Goal: Task Accomplishment & Management: Manage account settings

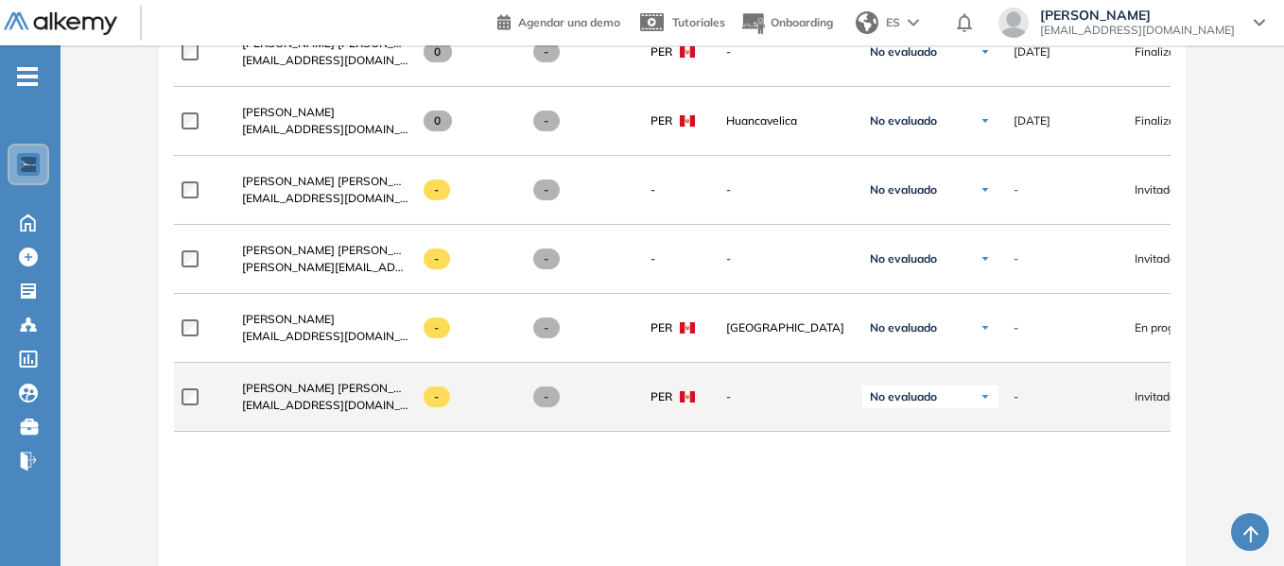
scroll to position [3145, 0]
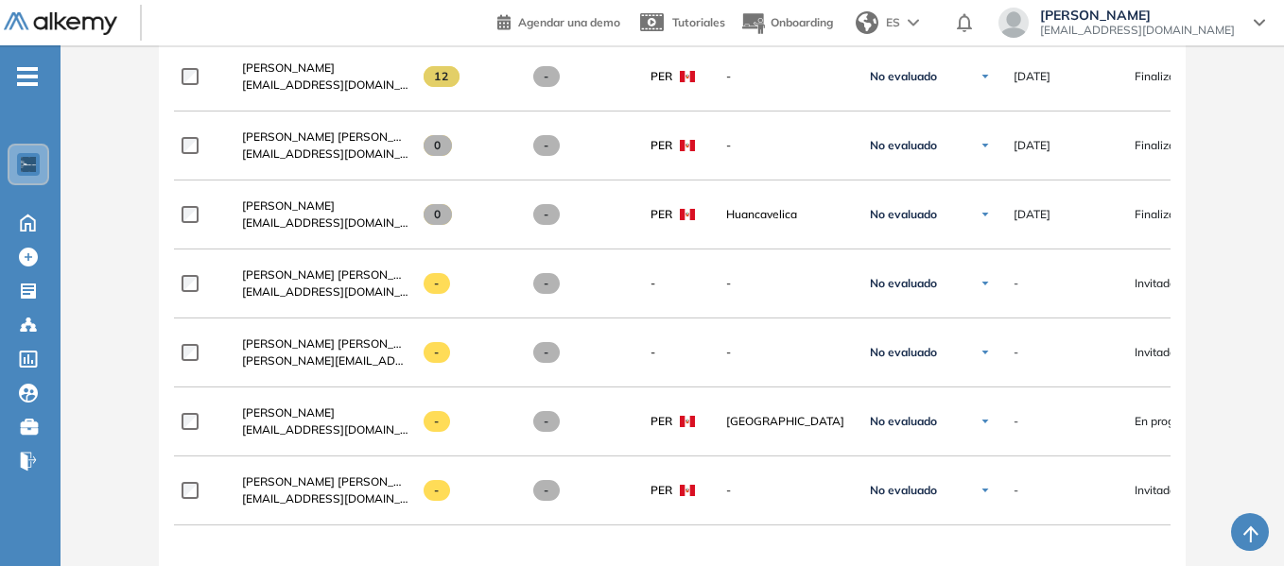
scroll to position [3050, 0]
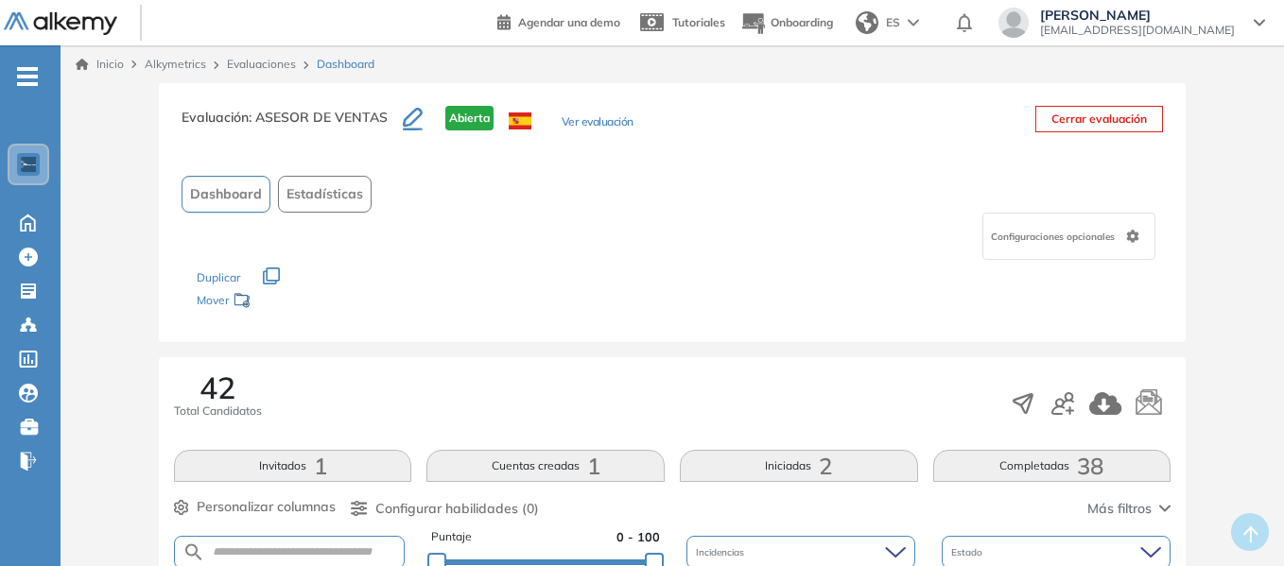
click at [260, 58] on link "Evaluaciones" at bounding box center [261, 64] width 69 height 14
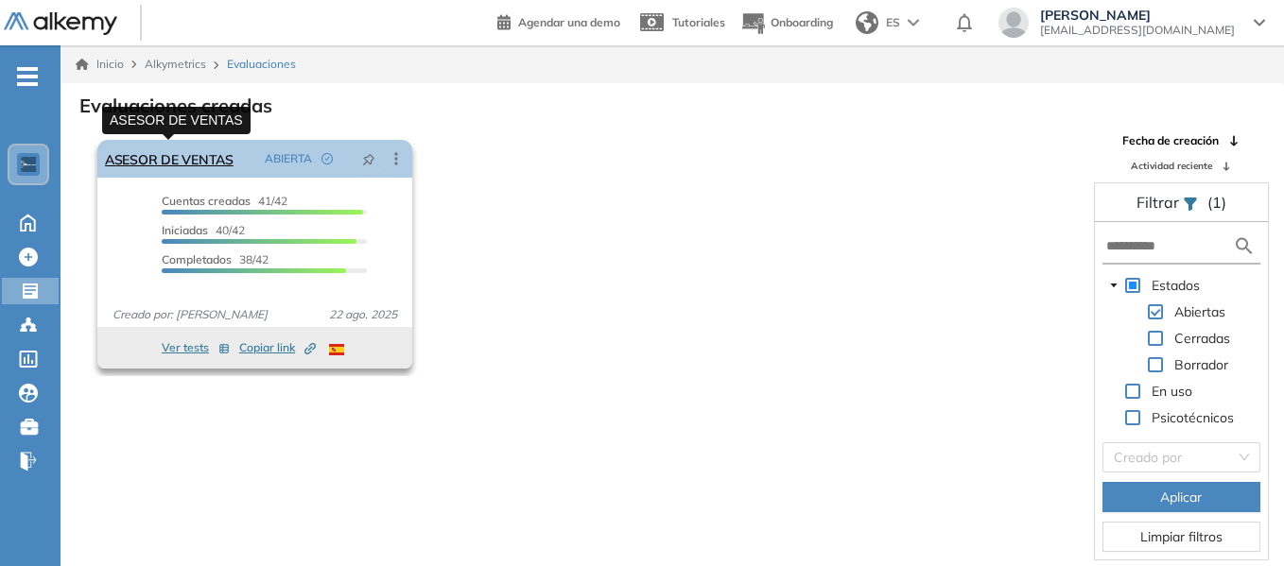
click at [205, 161] on link "ASESOR DE VENTAS" at bounding box center [169, 159] width 129 height 38
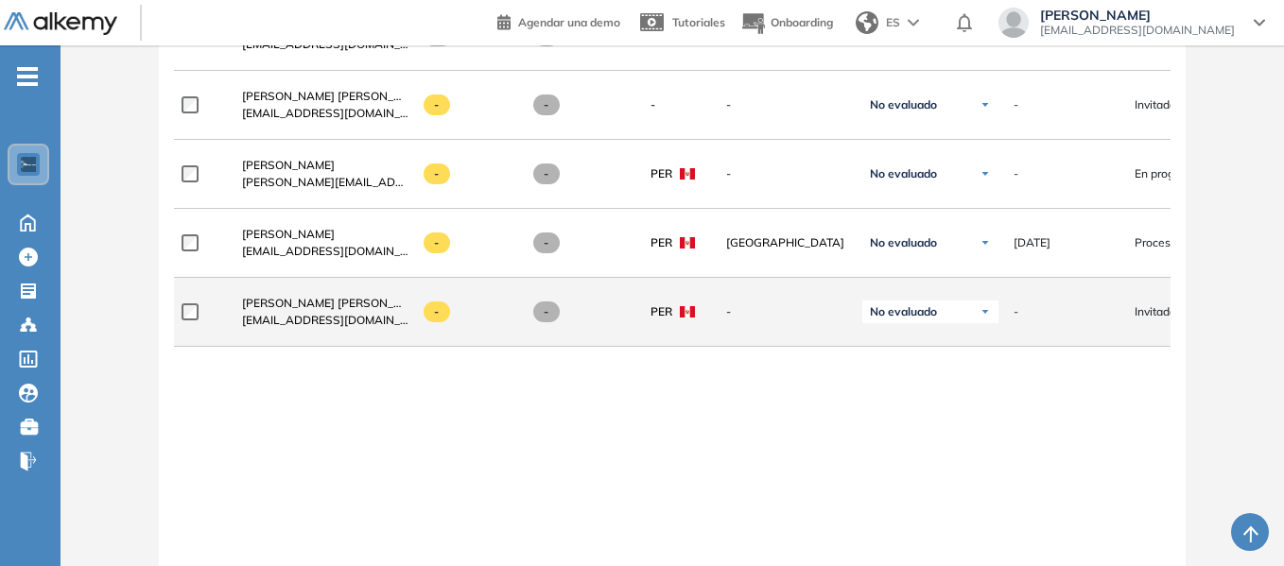
scroll to position [3167, 0]
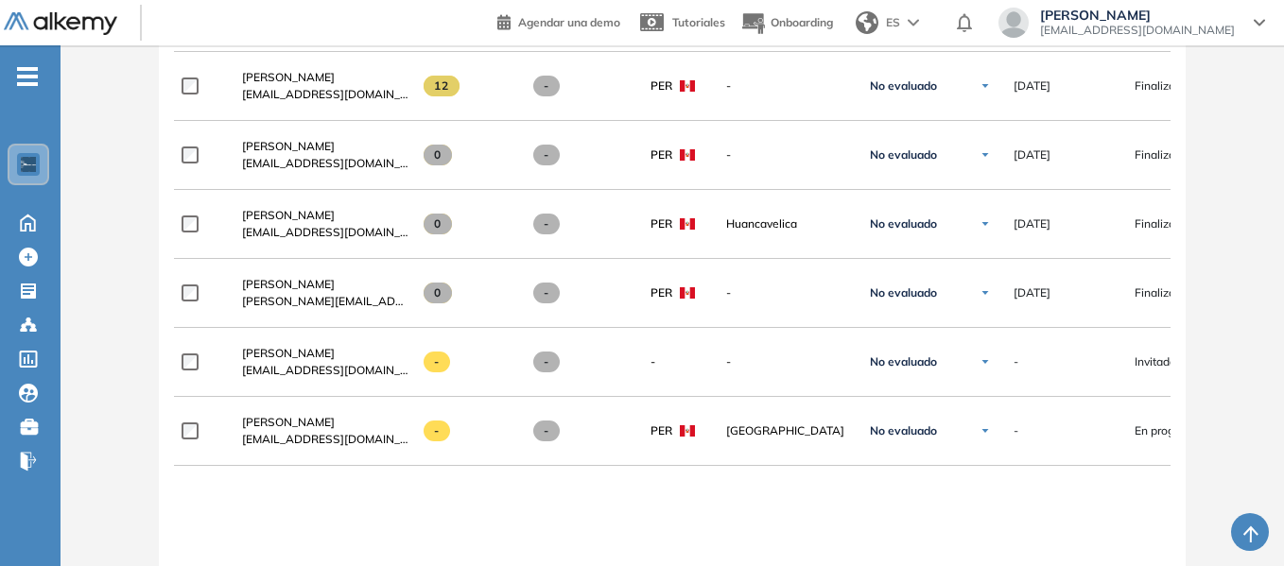
scroll to position [3111, 0]
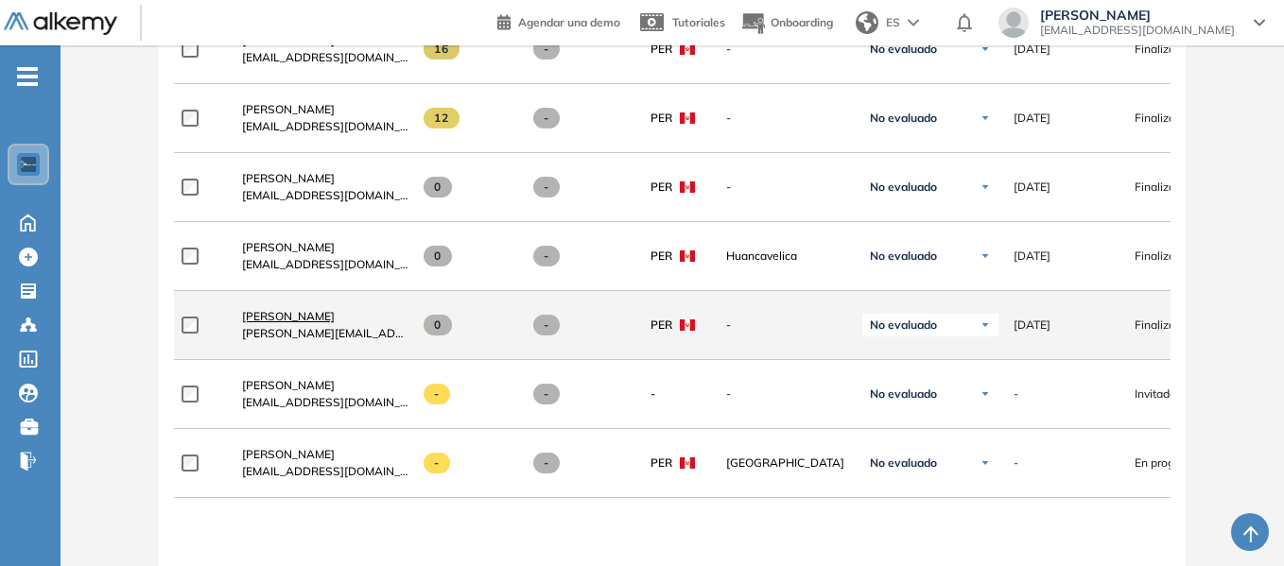
click at [317, 321] on span "Carlos Murillo Cotrina" at bounding box center [288, 316] width 93 height 14
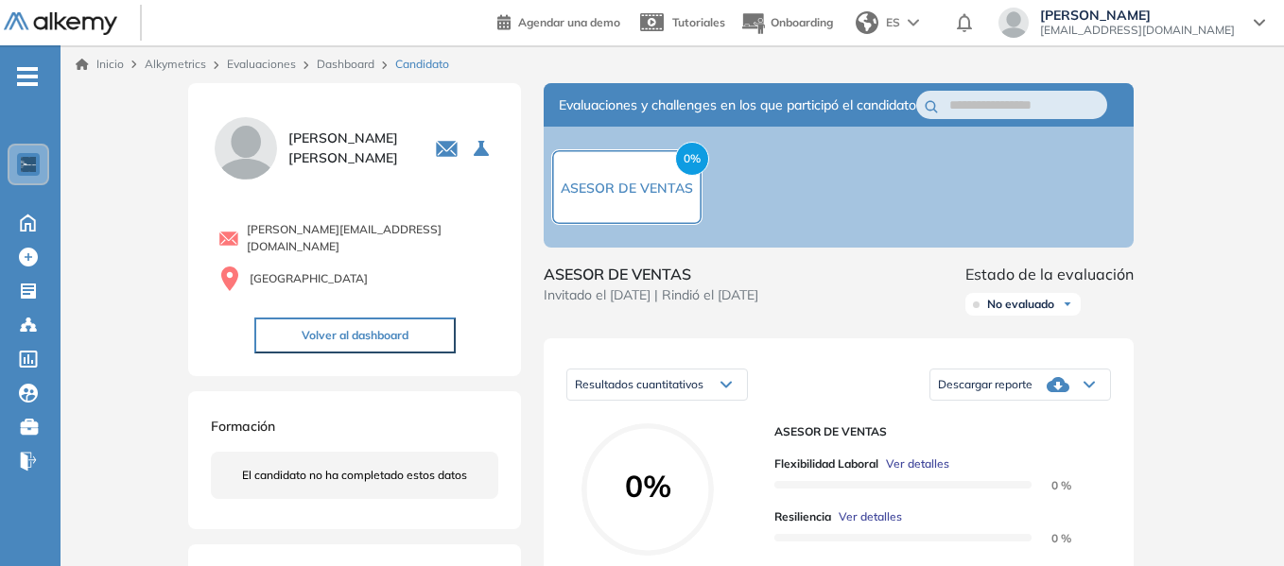
click at [358, 65] on link "Dashboard" at bounding box center [346, 64] width 58 height 14
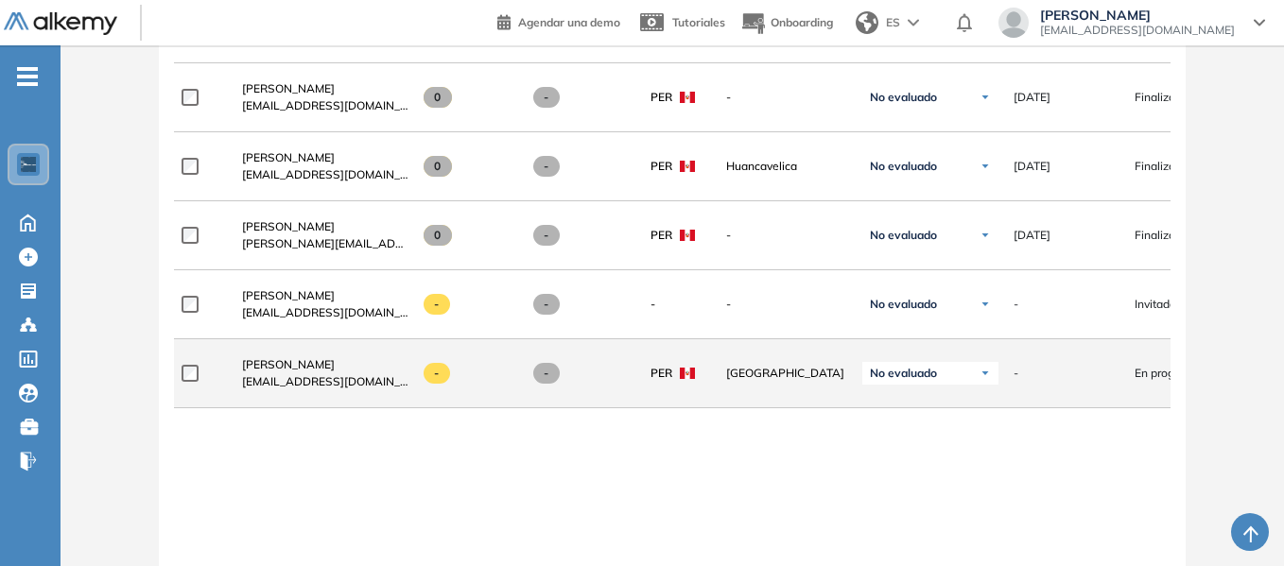
scroll to position [3167, 0]
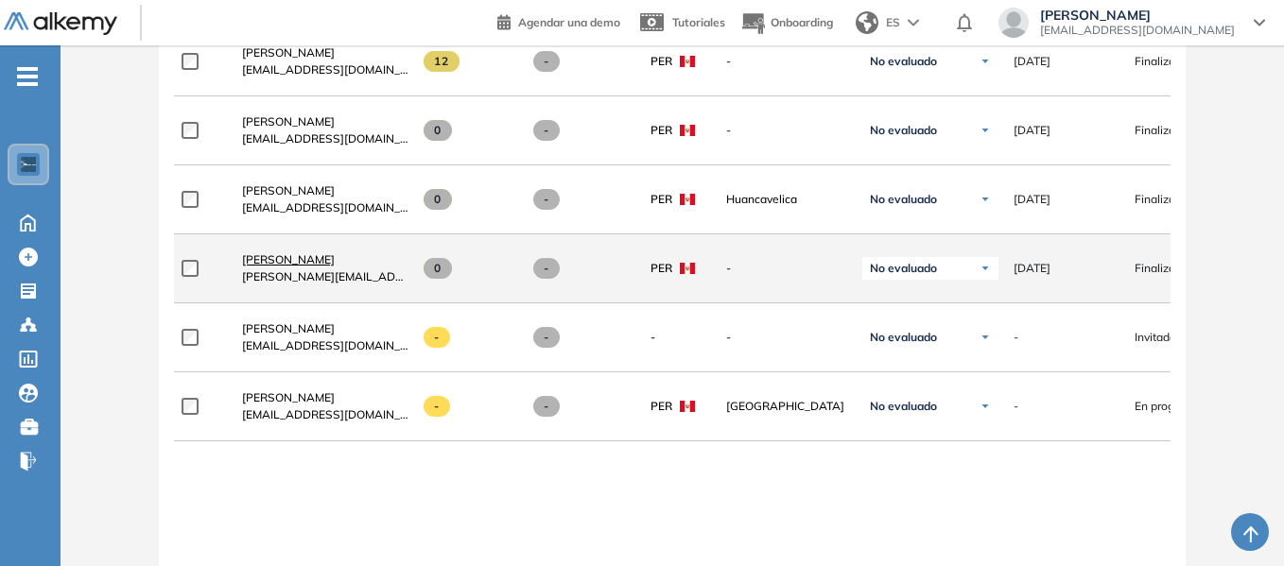
click at [328, 267] on span "[PERSON_NAME]" at bounding box center [288, 259] width 93 height 14
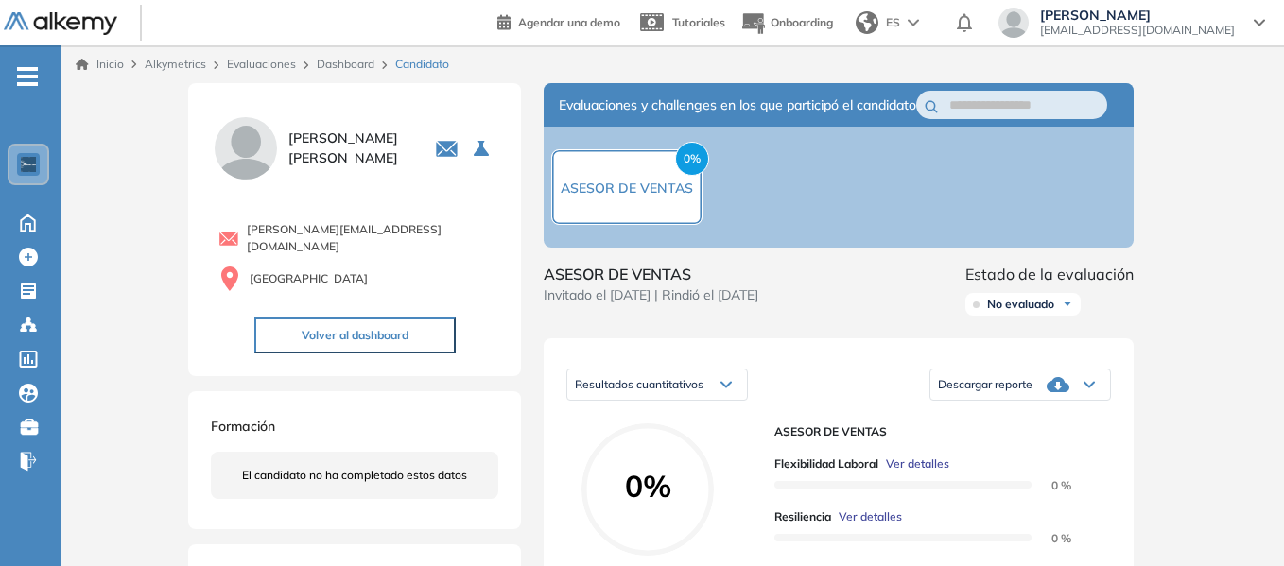
click at [346, 63] on link "Dashboard" at bounding box center [346, 64] width 58 height 14
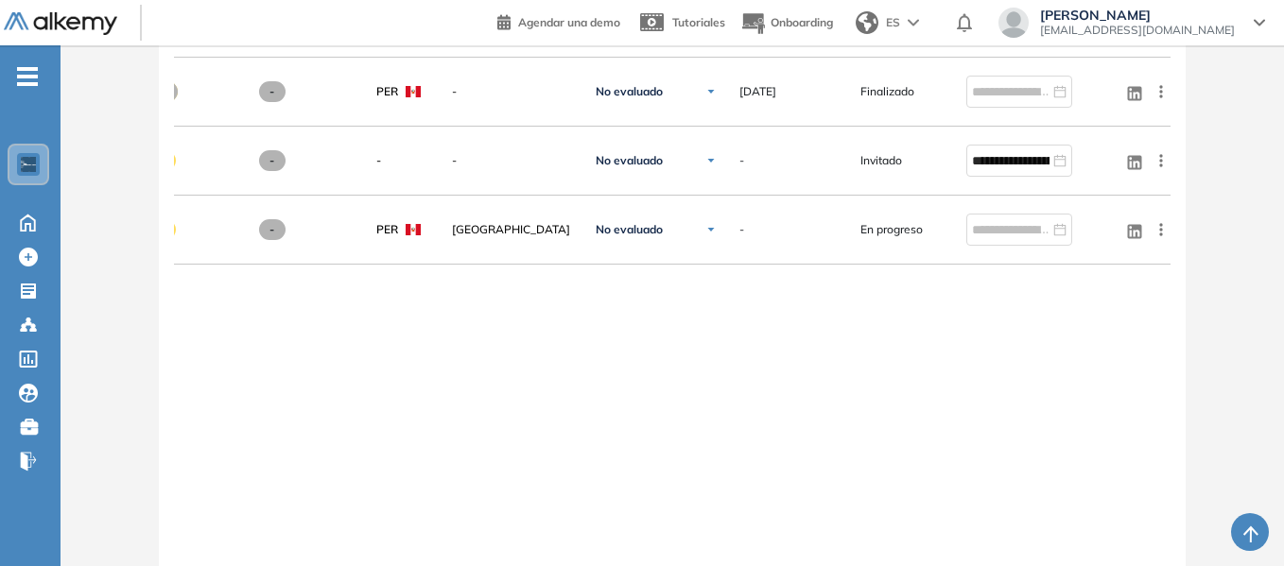
scroll to position [3239, 0]
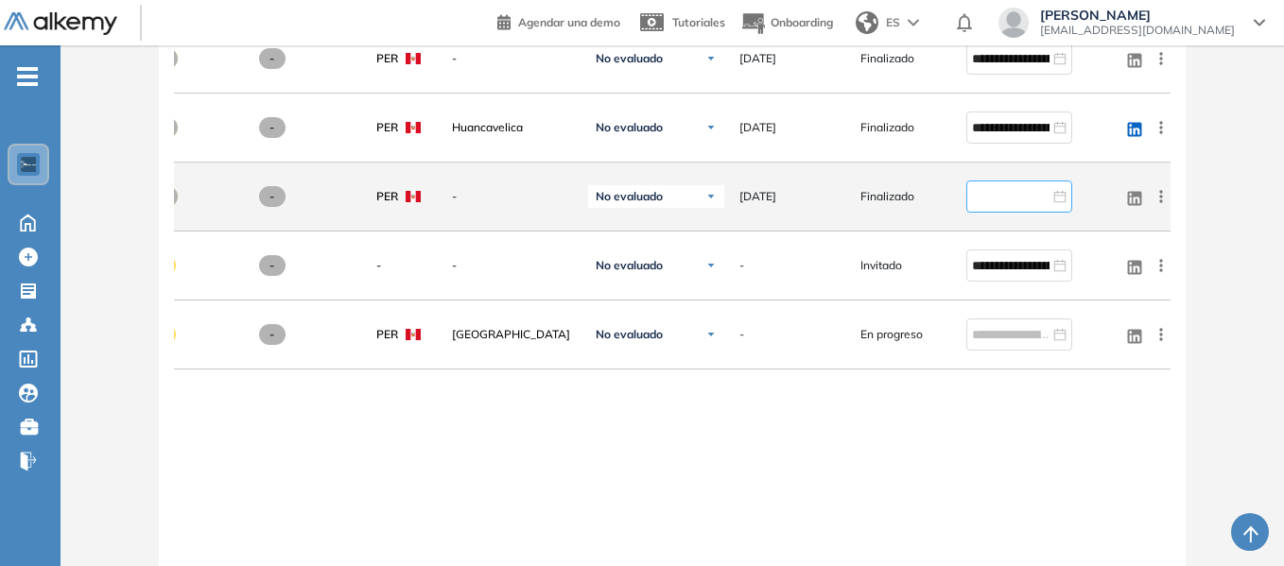
click at [1010, 207] on input at bounding box center [1011, 196] width 78 height 21
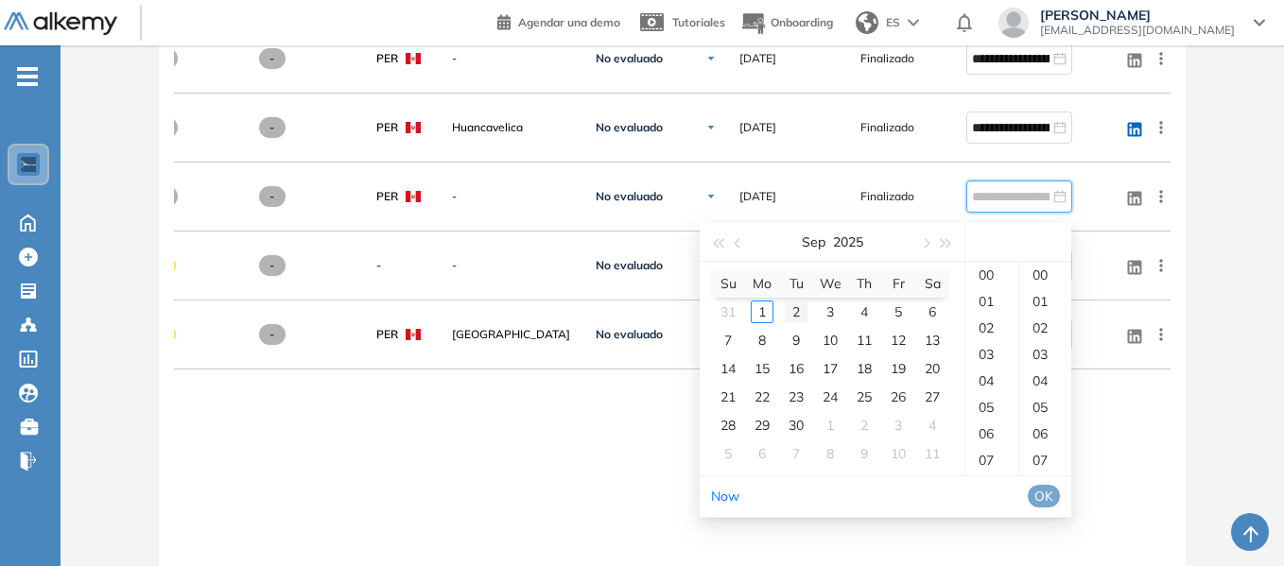
click at [796, 315] on div "2" at bounding box center [796, 312] width 23 height 23
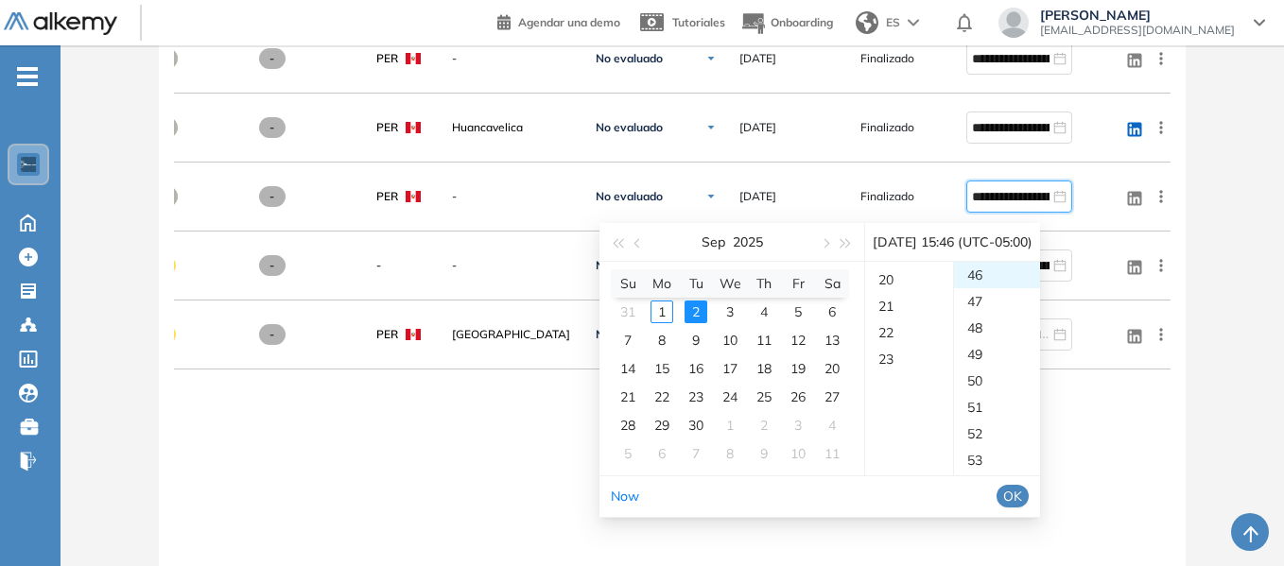
scroll to position [609, 0]
click at [893, 272] on div "23" at bounding box center [909, 275] width 88 height 26
click at [990, 458] on div "53" at bounding box center [997, 460] width 87 height 26
type input "**********"
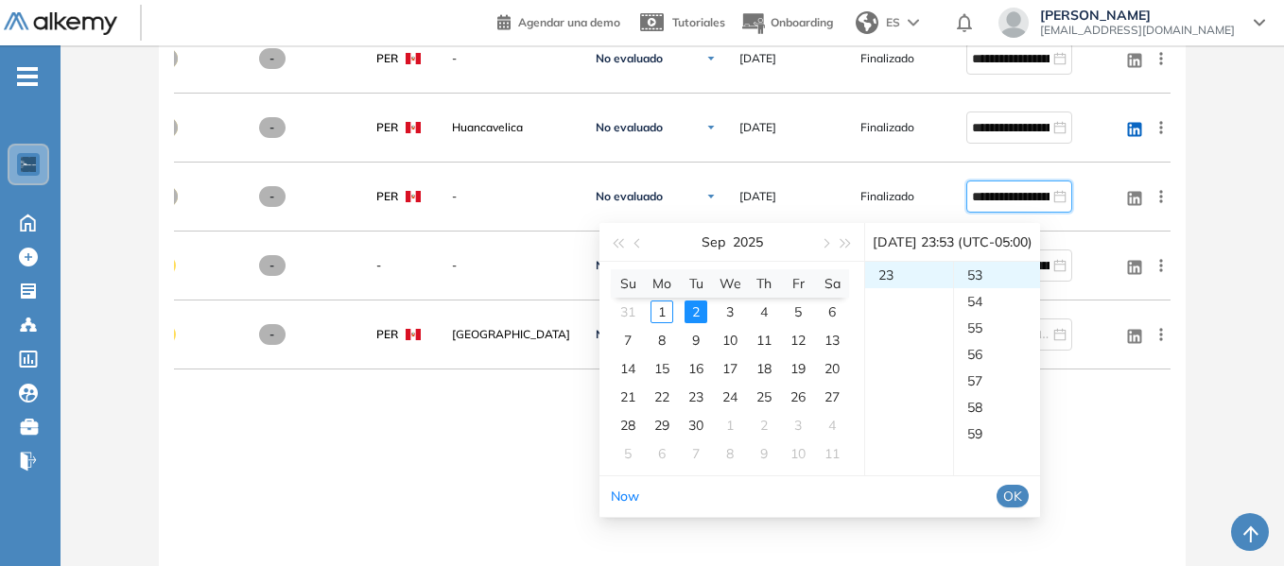
click at [1022, 490] on span "OK" at bounding box center [1012, 496] width 19 height 21
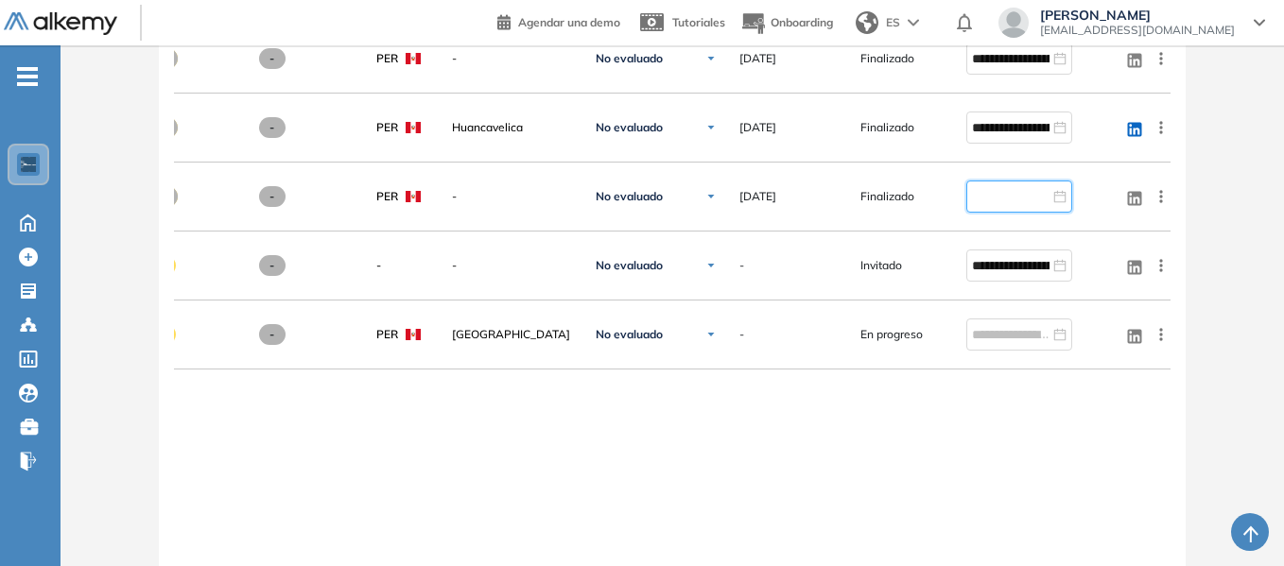
type input "**********"
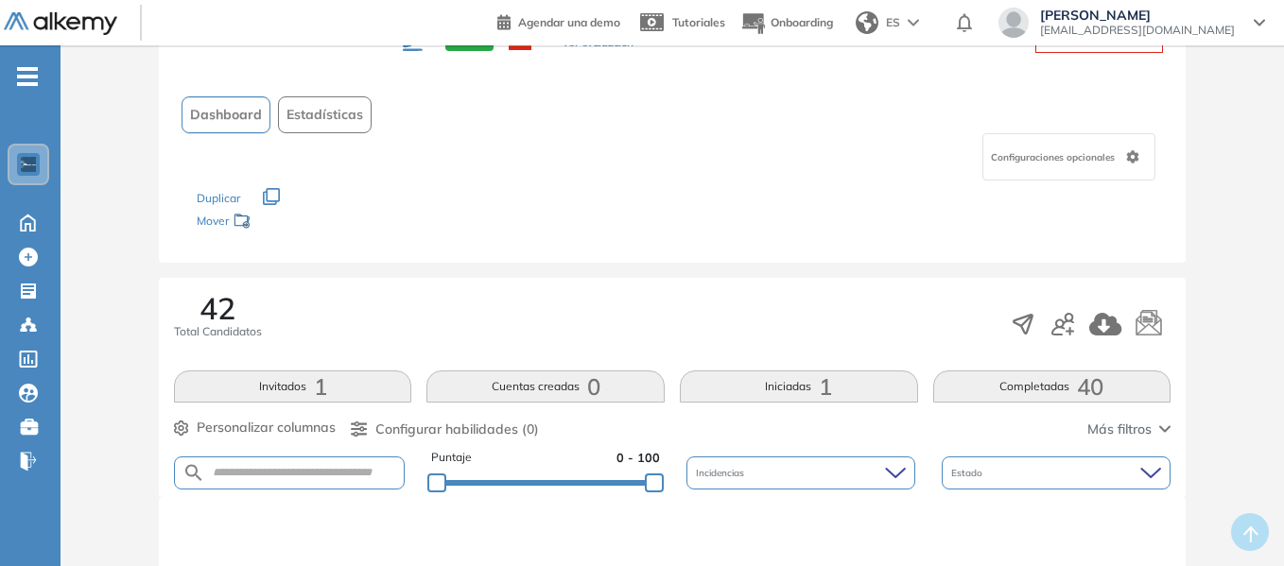
scroll to position [0, 0]
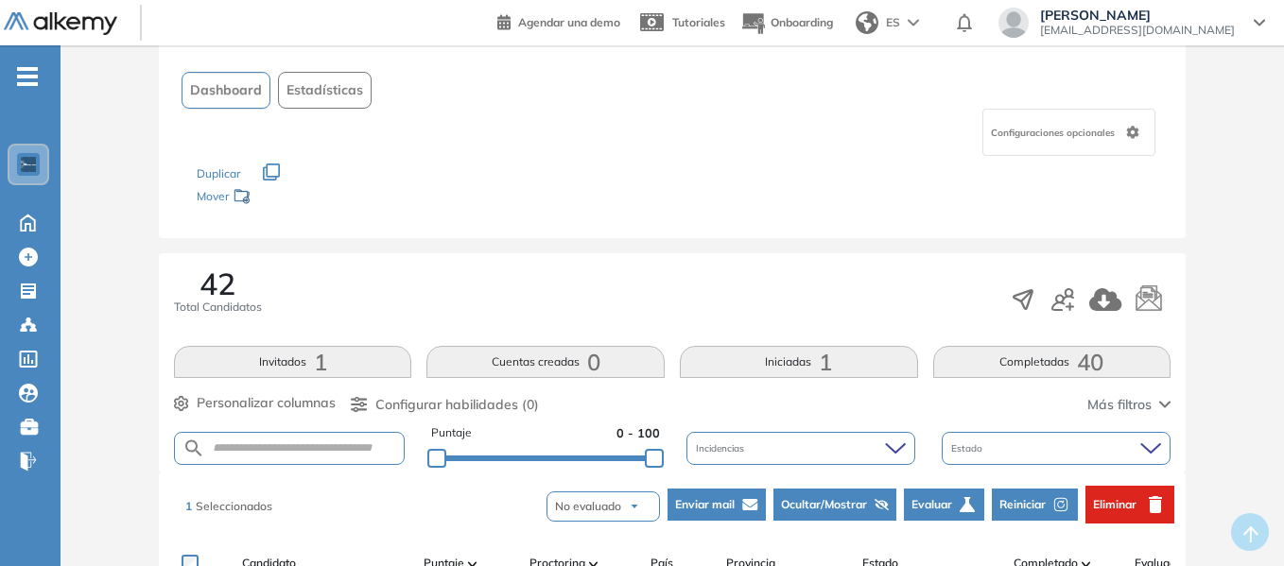
scroll to position [284, 0]
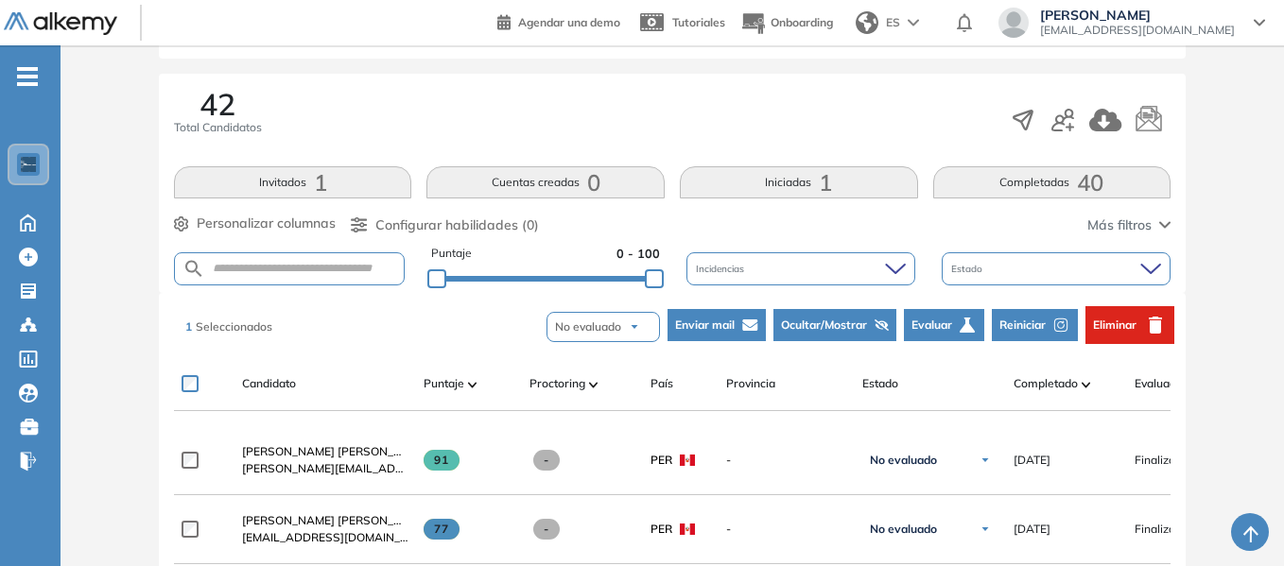
click at [1032, 318] on span "Reiniciar" at bounding box center [1022, 325] width 46 height 17
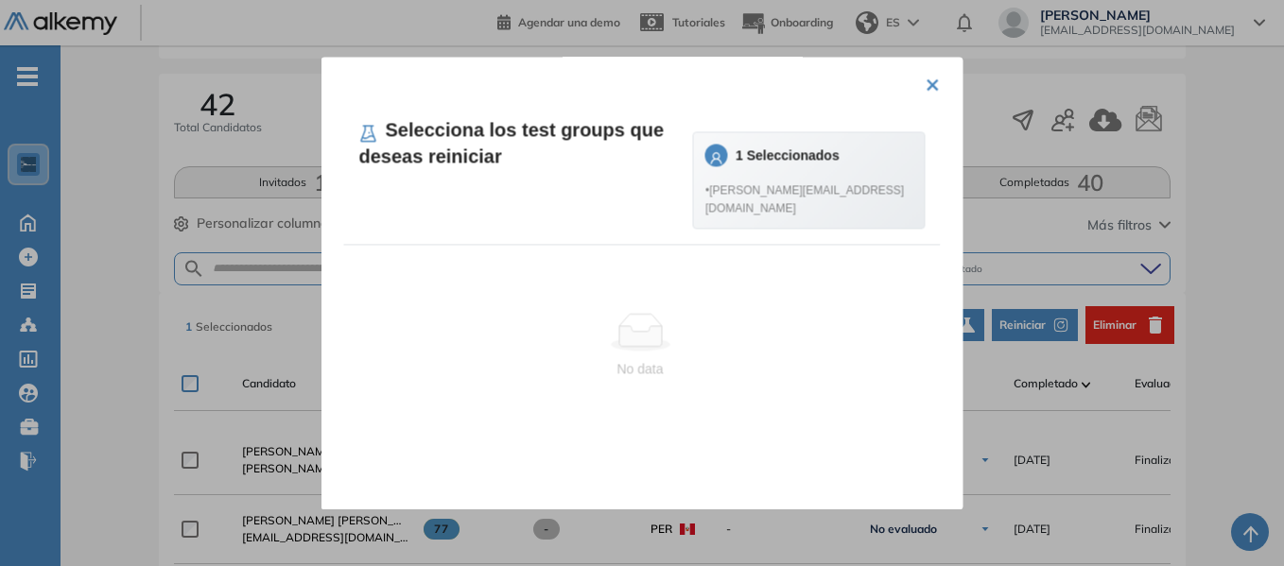
click at [825, 163] on strong "1 Seleccionados" at bounding box center [788, 154] width 104 height 15
click at [823, 198] on div "• murillo.cc94@gmail.com" at bounding box center [809, 195] width 208 height 43
click at [371, 147] on h4 "Selecciona los test groups que deseas reiniciar" at bounding box center [526, 142] width 334 height 53
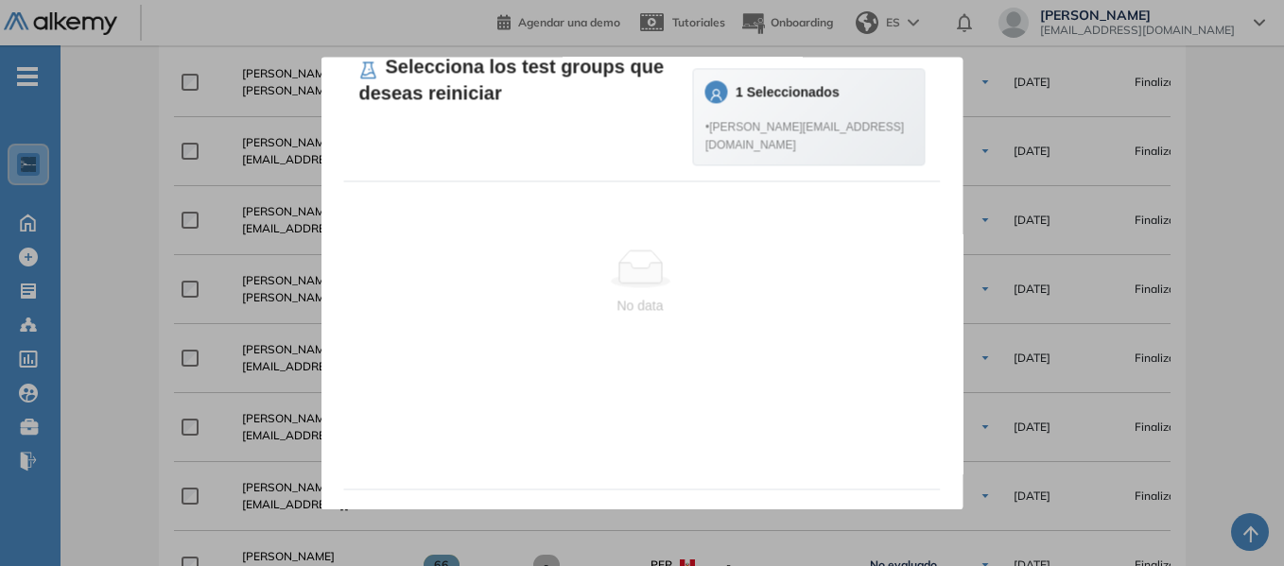
scroll to position [0, 0]
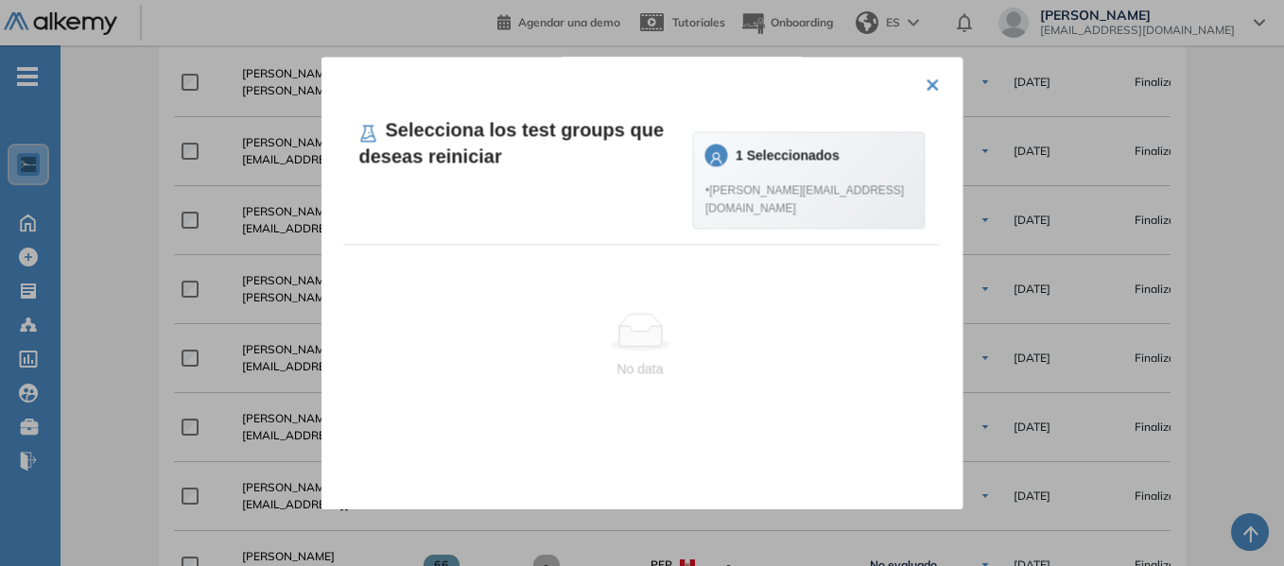
click at [852, 217] on span "• murillo.cc94@gmail.com" at bounding box center [809, 200] width 208 height 36
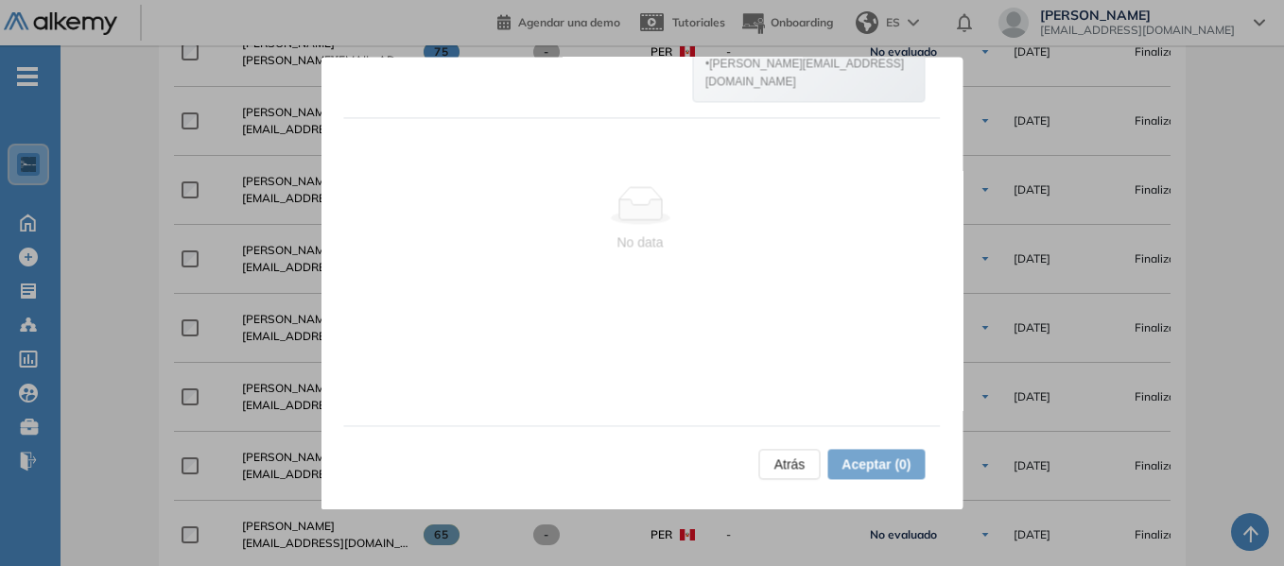
scroll to position [1040, 0]
click at [788, 459] on span "Atrás" at bounding box center [789, 464] width 31 height 21
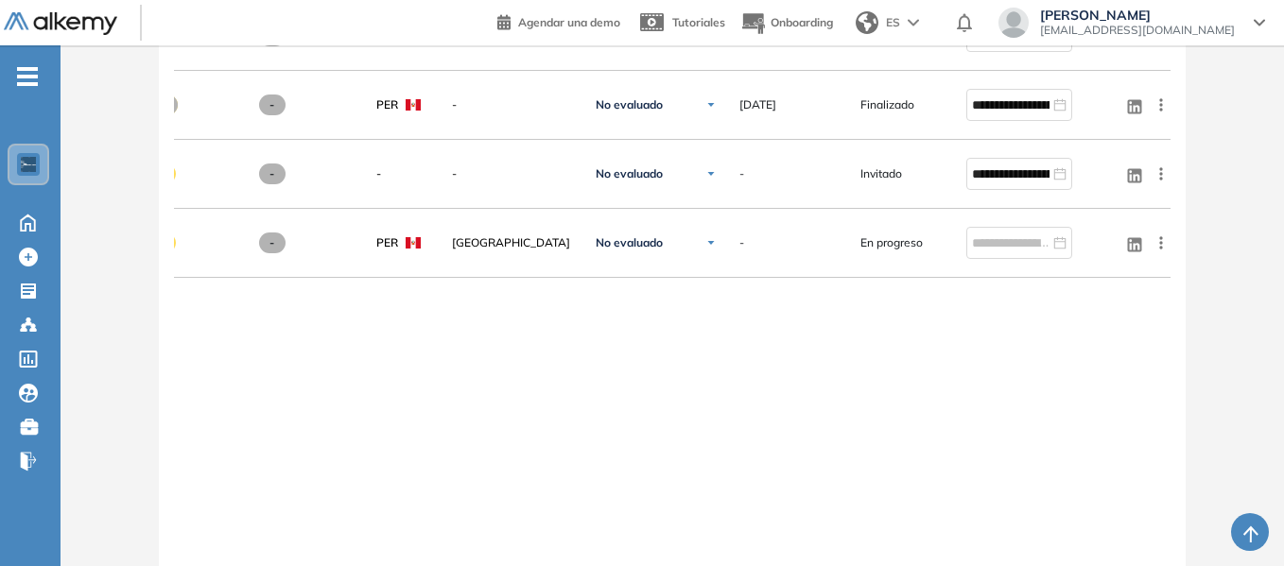
scroll to position [3239, 0]
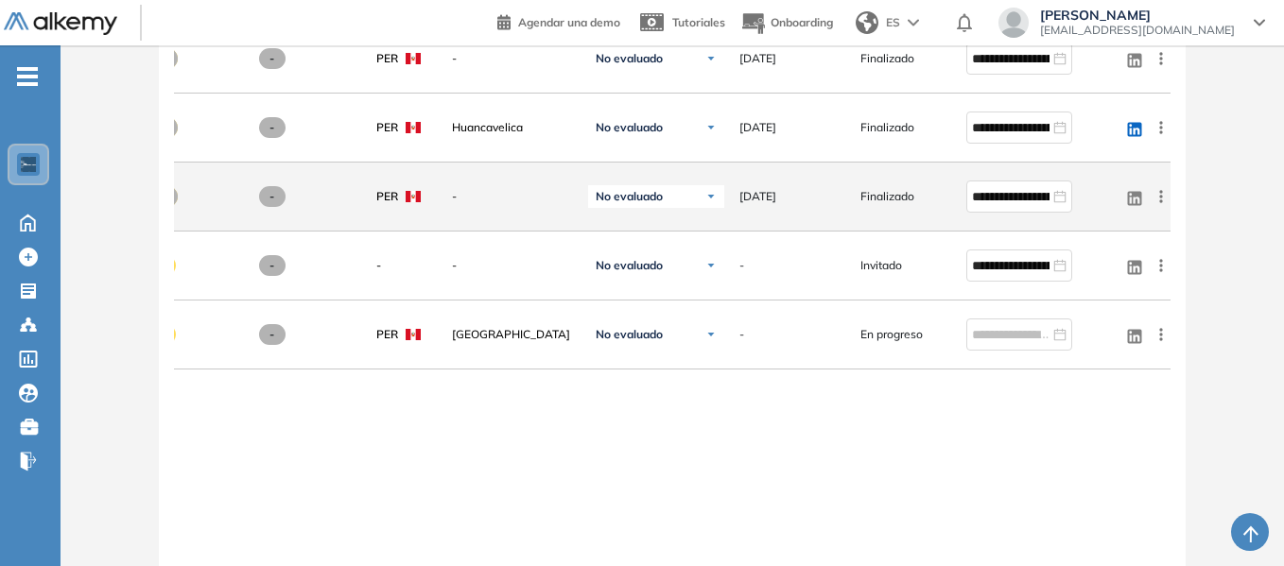
click at [893, 204] on span "Finalizado" at bounding box center [887, 196] width 54 height 17
click at [708, 201] on img at bounding box center [710, 196] width 11 height 11
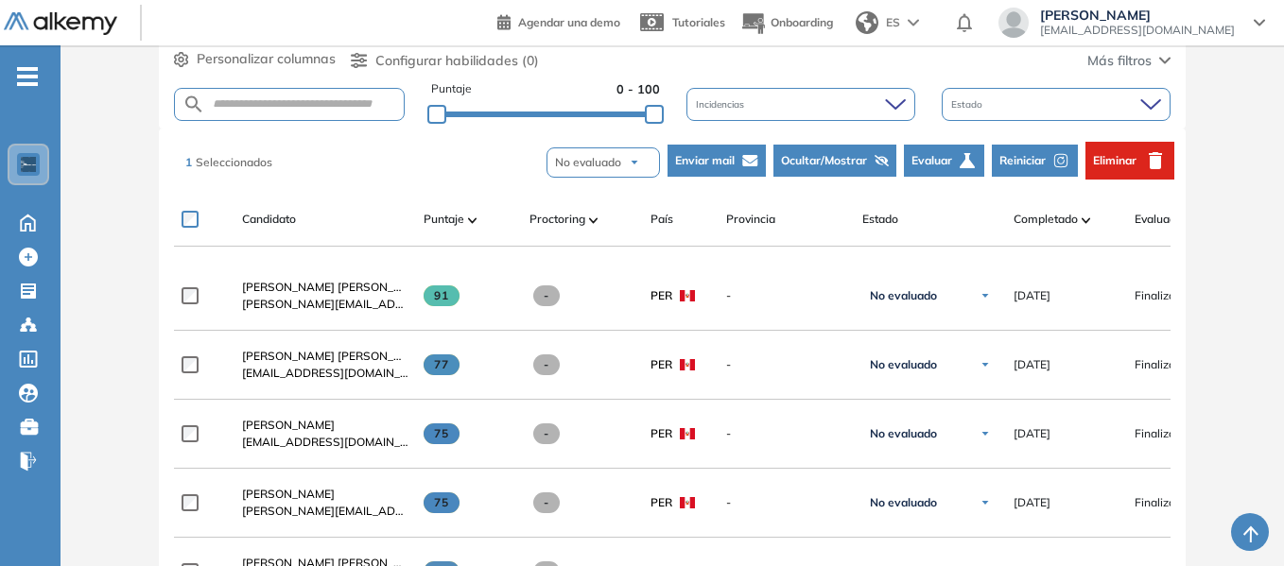
scroll to position [308, 0]
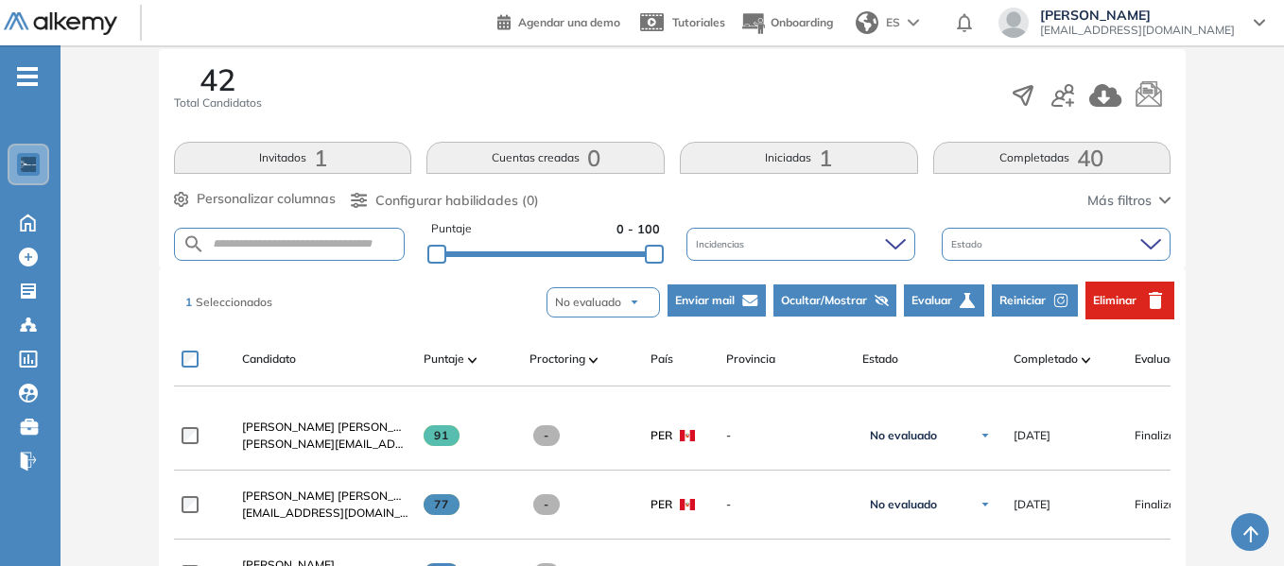
click at [1019, 298] on span "Reiniciar" at bounding box center [1022, 300] width 46 height 17
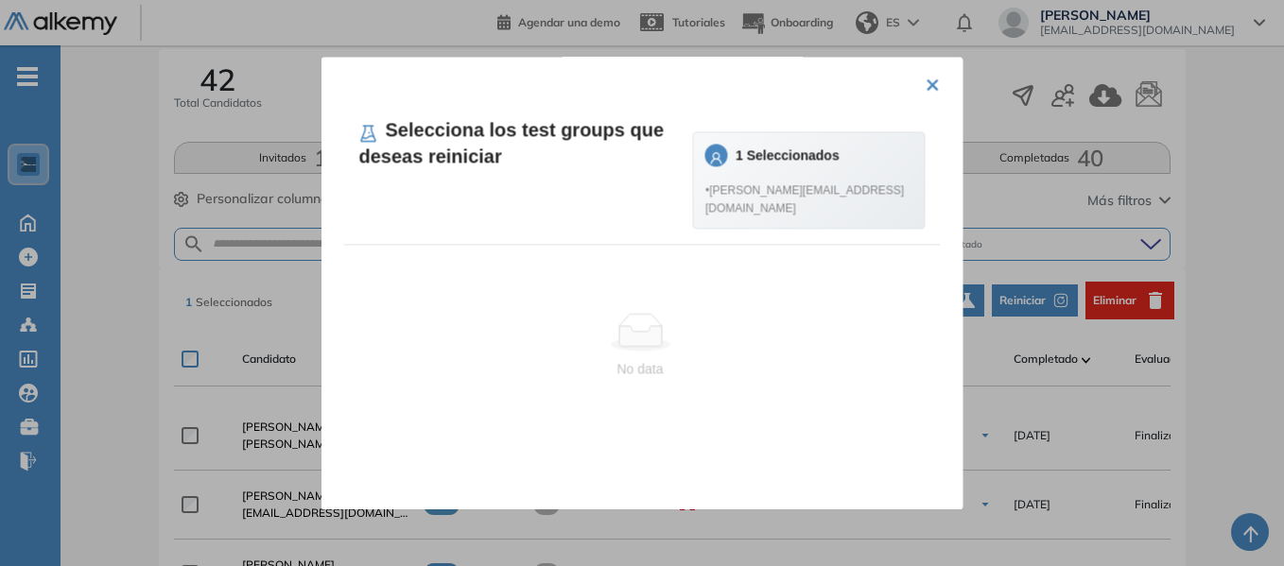
click at [728, 160] on span at bounding box center [716, 155] width 23 height 23
click at [926, 87] on button "×" at bounding box center [933, 82] width 15 height 37
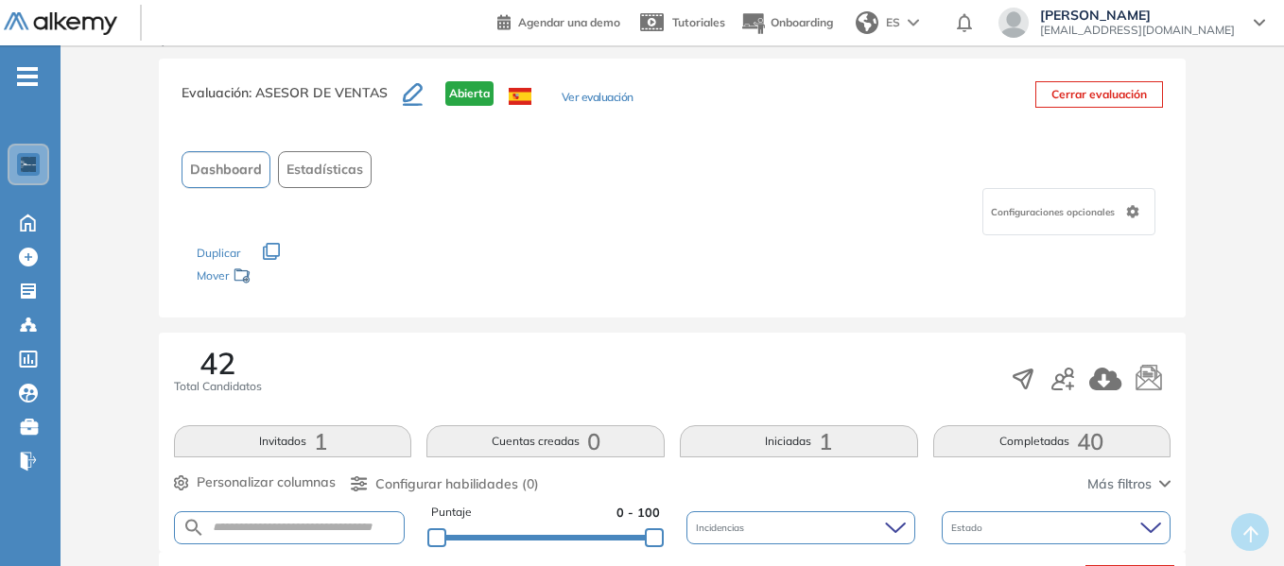
scroll to position [0, 0]
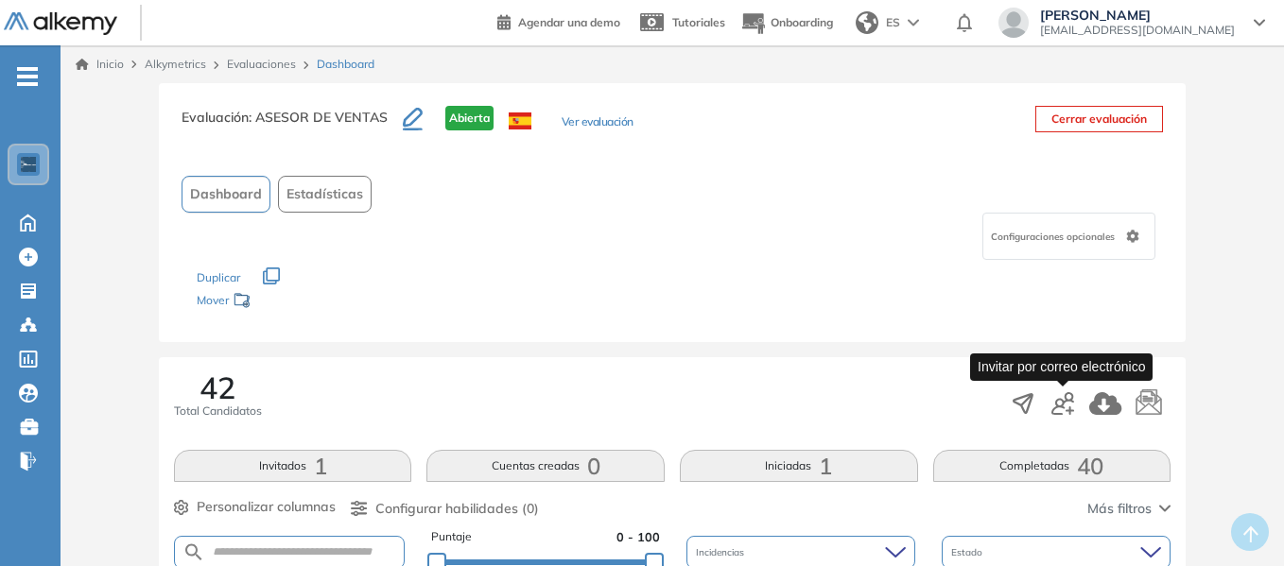
click at [1052, 400] on icon "button" at bounding box center [1062, 403] width 23 height 23
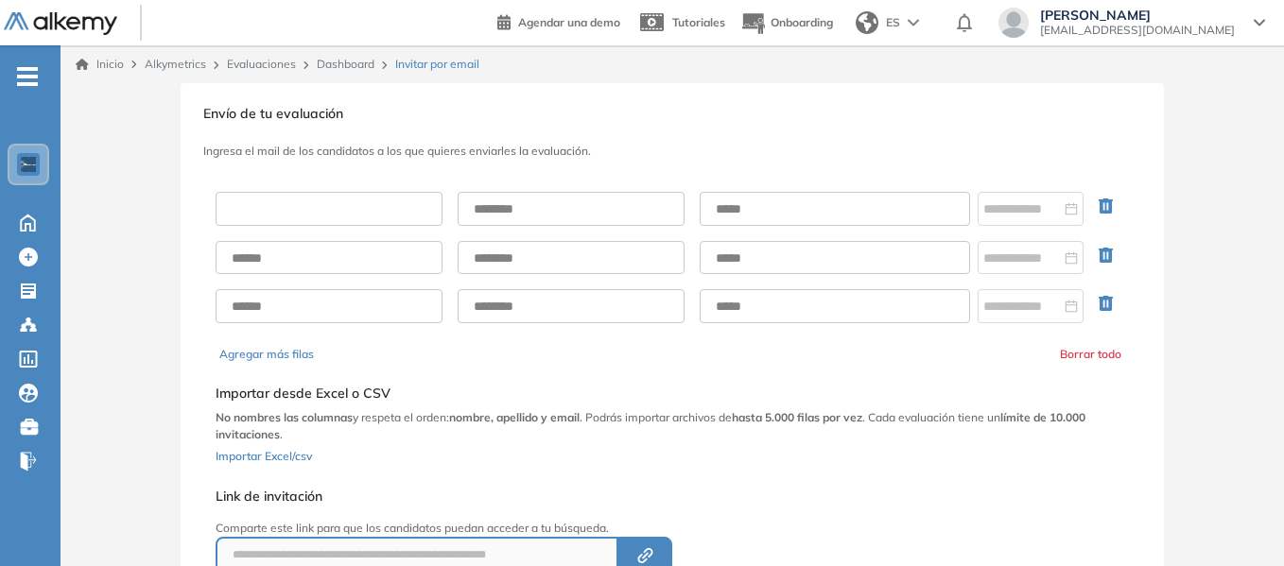
click at [351, 204] on input "text" at bounding box center [329, 209] width 227 height 34
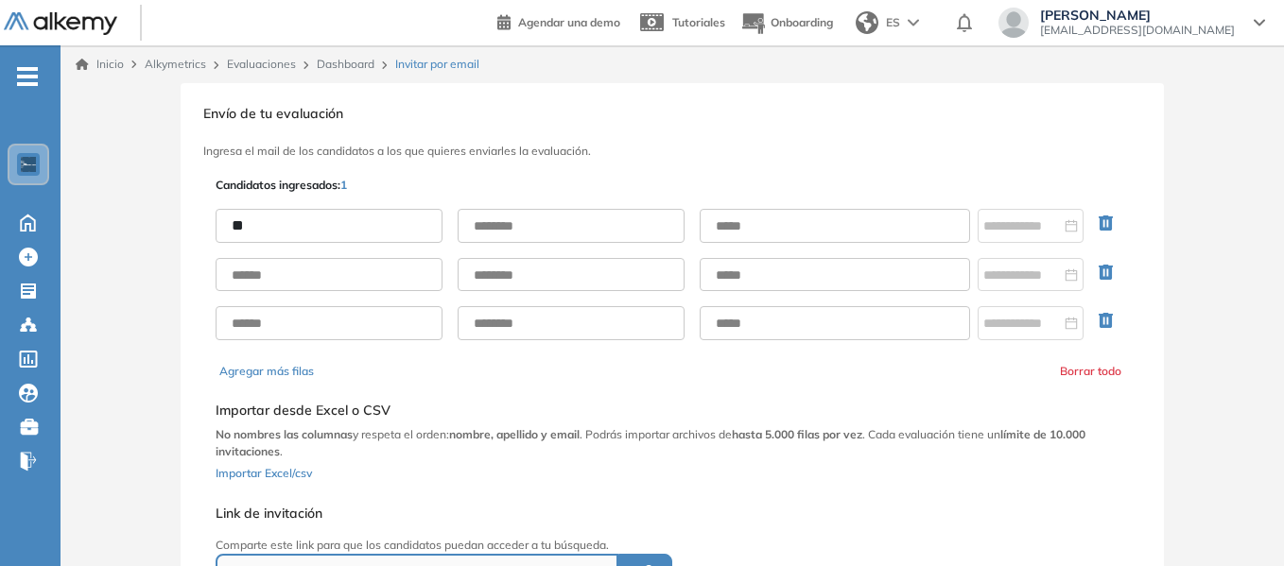
type input "*"
type input "**********"
click at [537, 217] on input "text" at bounding box center [571, 226] width 227 height 34
type input "**********"
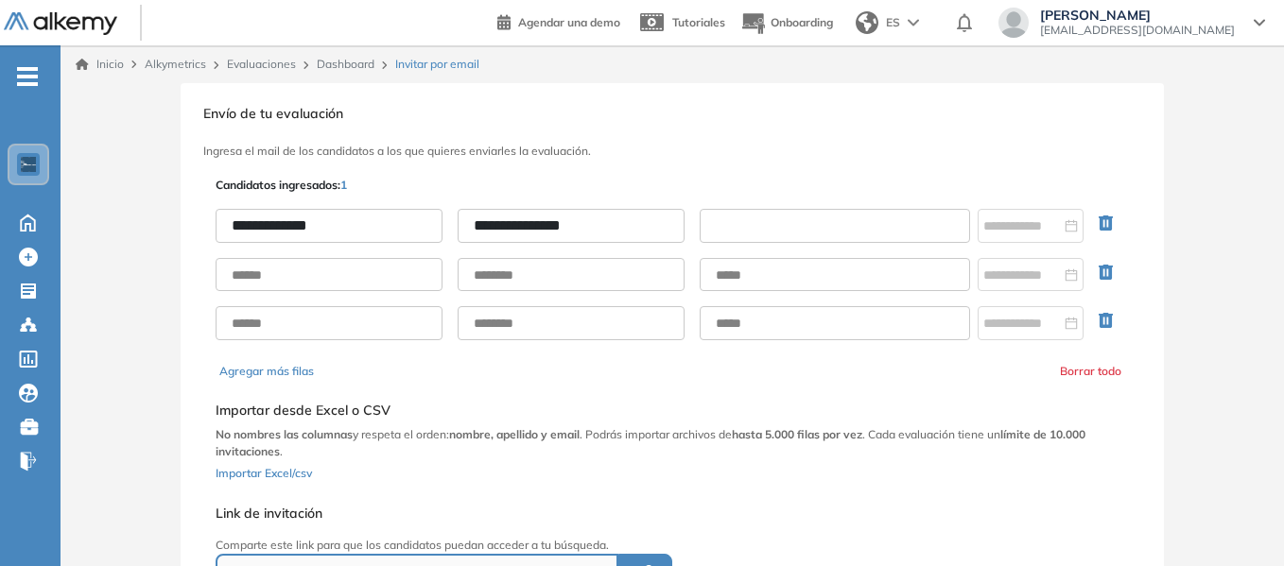
click at [760, 221] on input "text" at bounding box center [835, 226] width 270 height 34
paste input "**********"
type input "**********"
drag, startPoint x: 949, startPoint y: 150, endPoint x: 1031, endPoint y: 226, distance: 111.1
click at [948, 149] on h3 "Ingresa el mail de los candidatos a los que quieres enviarles la evaluación." at bounding box center [672, 151] width 938 height 13
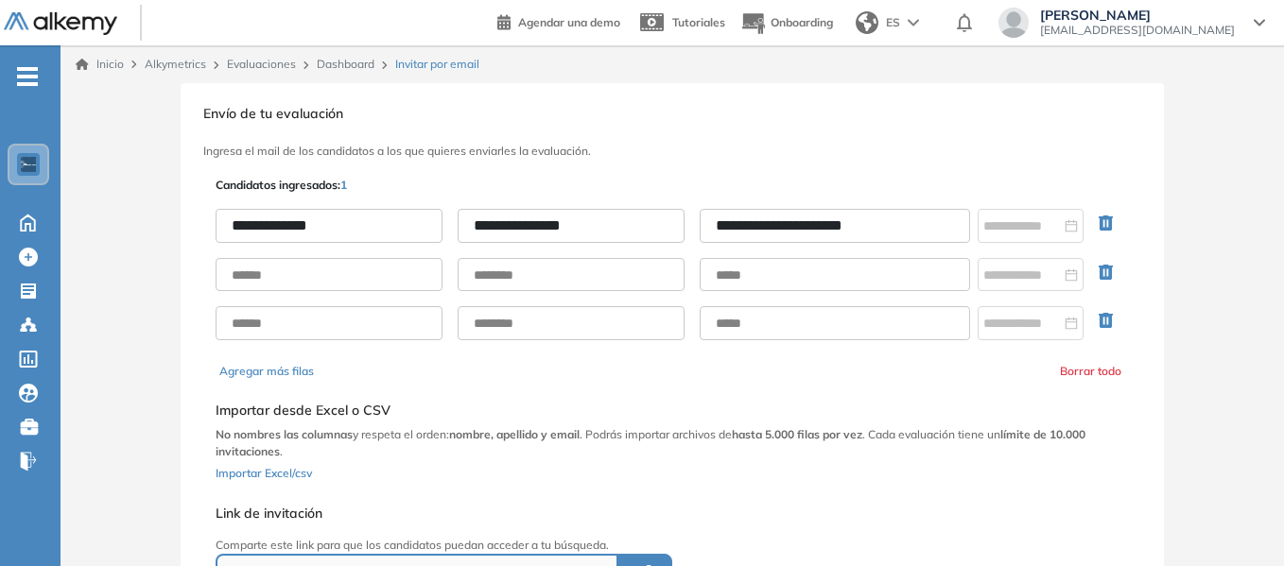
drag, startPoint x: 1106, startPoint y: 271, endPoint x: 1110, endPoint y: 295, distance: 23.9
click at [1106, 272] on icon "button" at bounding box center [1106, 272] width 14 height 15
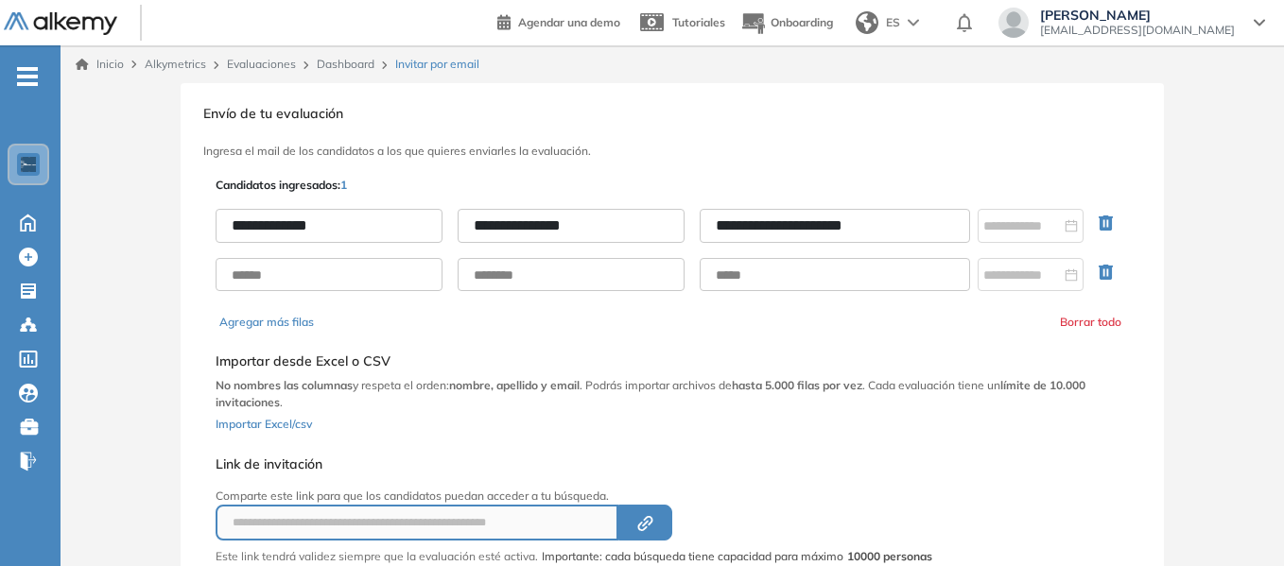
click at [1103, 273] on icon "button" at bounding box center [1110, 276] width 23 height 23
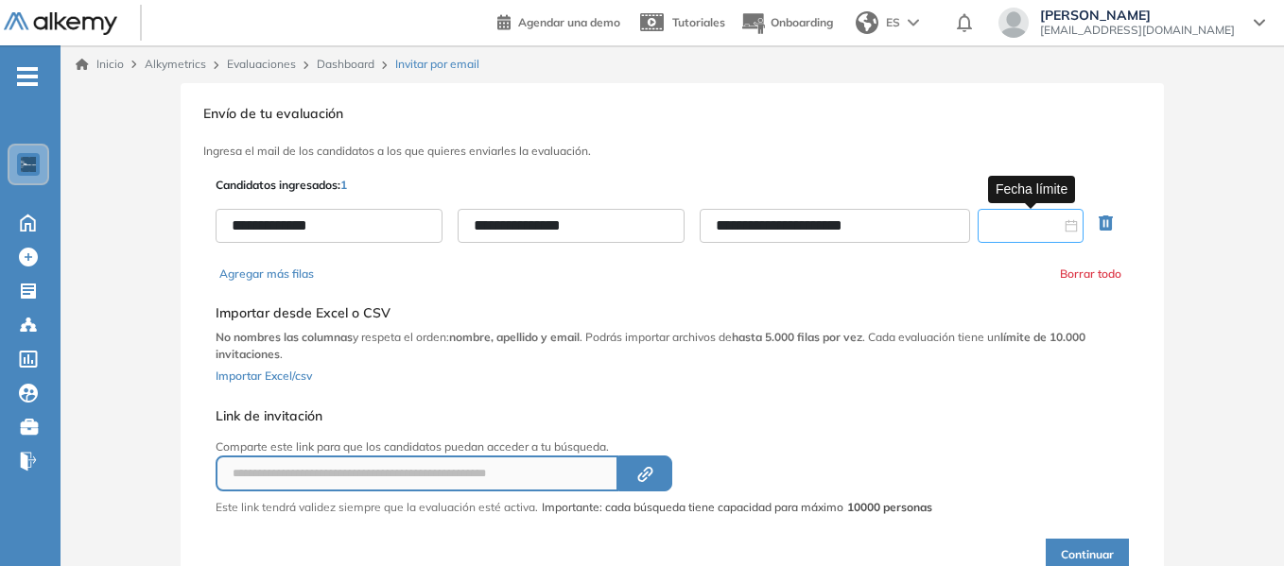
click at [1011, 222] on input at bounding box center [1022, 226] width 78 height 21
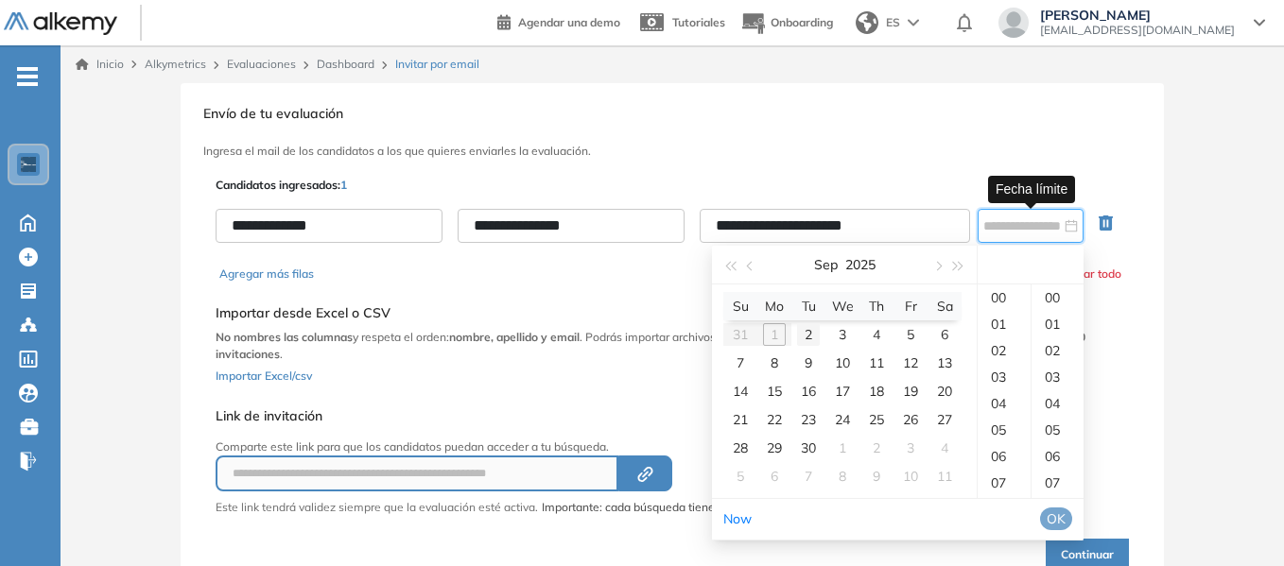
click at [805, 333] on div "2" at bounding box center [808, 334] width 23 height 23
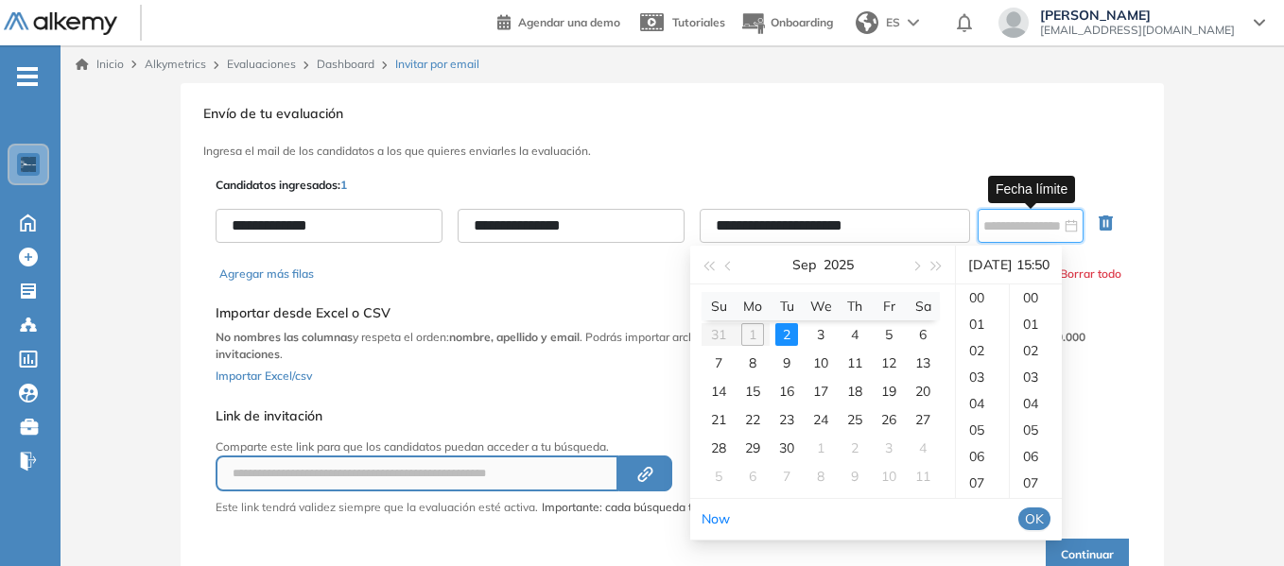
scroll to position [1324, 0]
click at [979, 482] on div "22" at bounding box center [982, 483] width 53 height 26
click at [1032, 477] on div "57" at bounding box center [1036, 483] width 52 height 26
type input "**********"
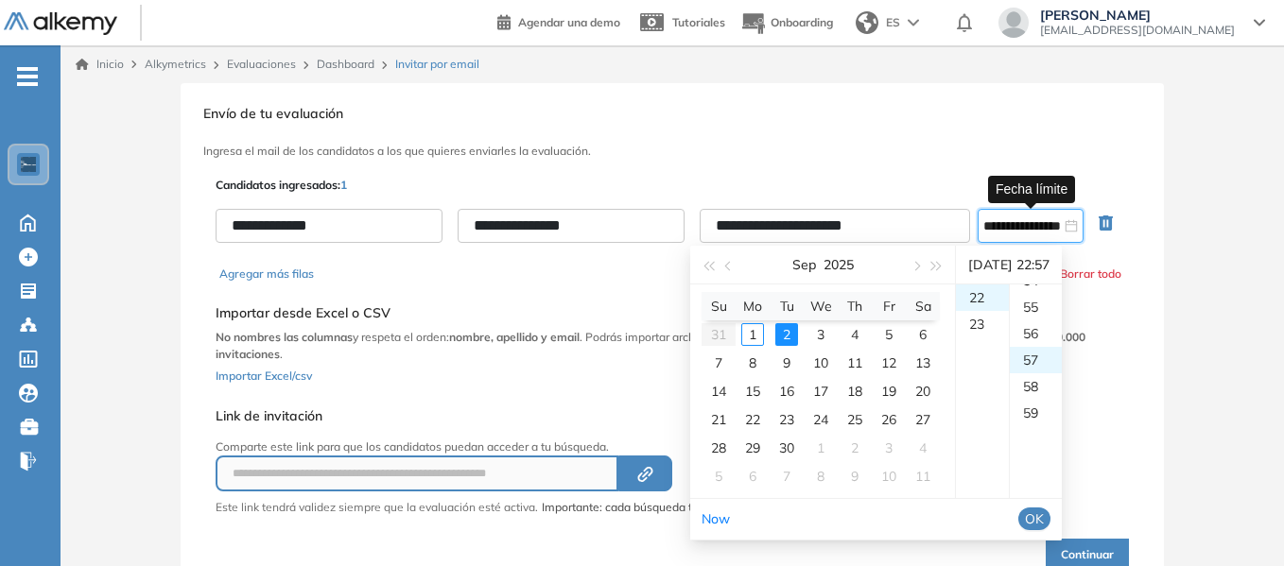
scroll to position [1509, 0]
click at [1044, 516] on span "OK" at bounding box center [1034, 519] width 19 height 21
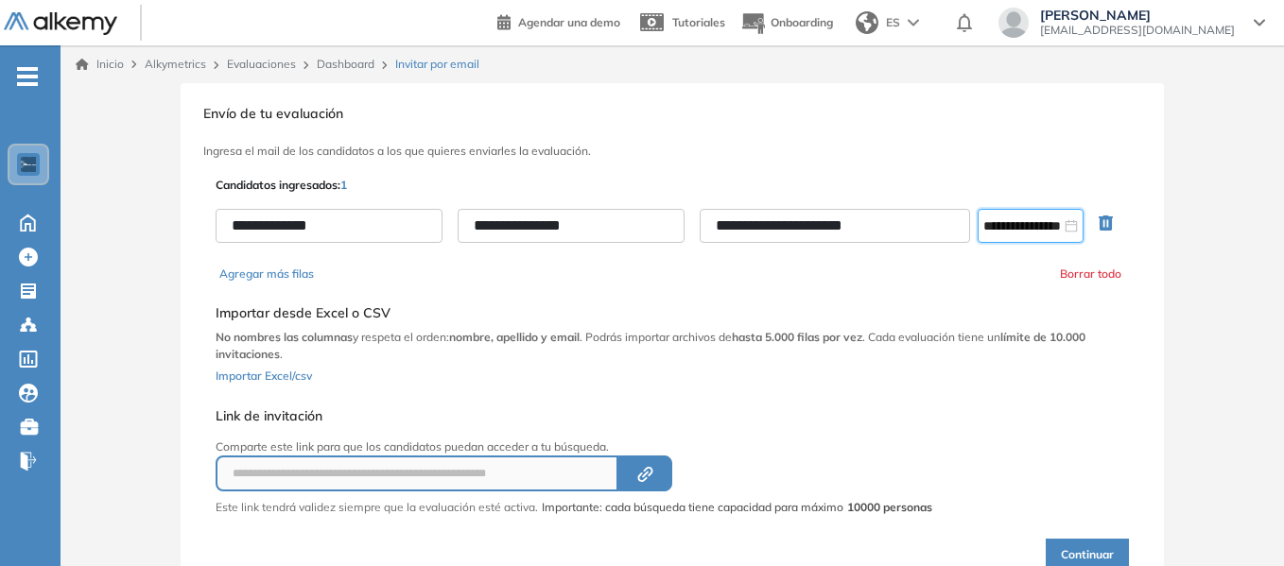
click at [1090, 555] on button "Continuar" at bounding box center [1087, 555] width 83 height 32
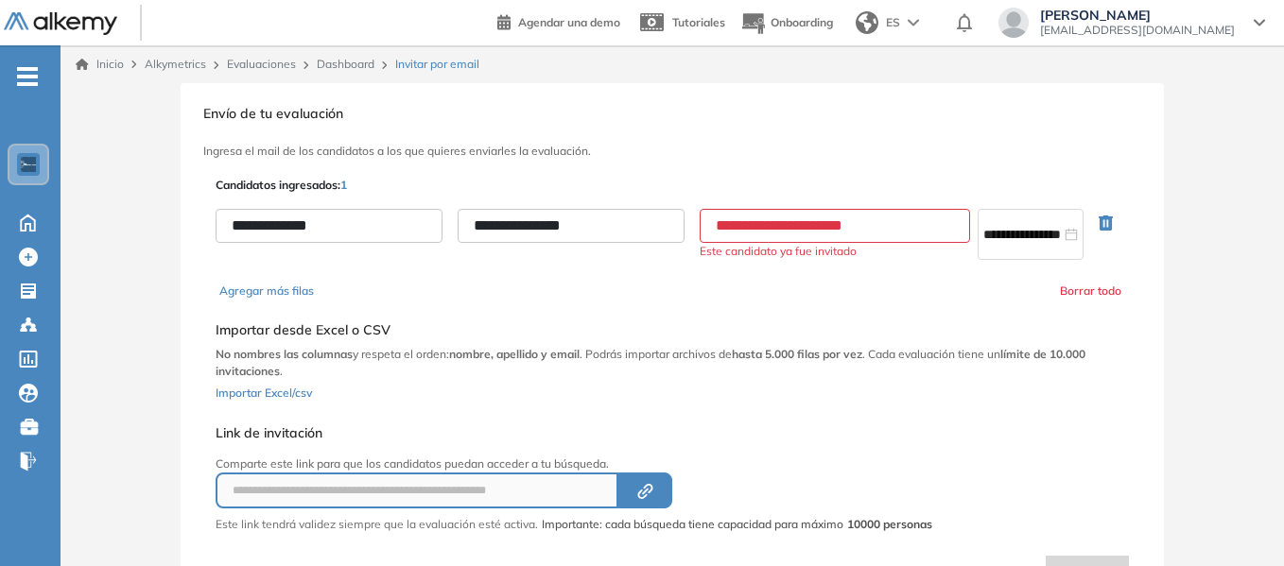
drag, startPoint x: 901, startPoint y: 225, endPoint x: 589, endPoint y: 209, distance: 312.4
click at [601, 217] on div "**********" at bounding box center [672, 234] width 913 height 51
click at [1028, 109] on h3 "Envío de tu evaluación" at bounding box center [672, 114] width 938 height 16
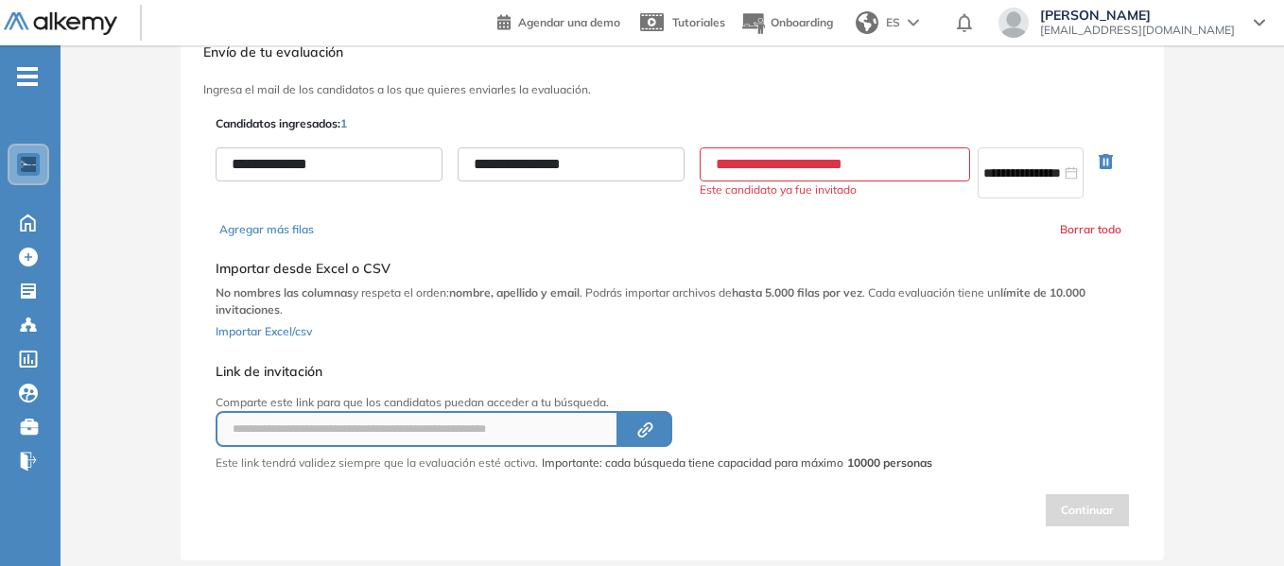
scroll to position [101, 0]
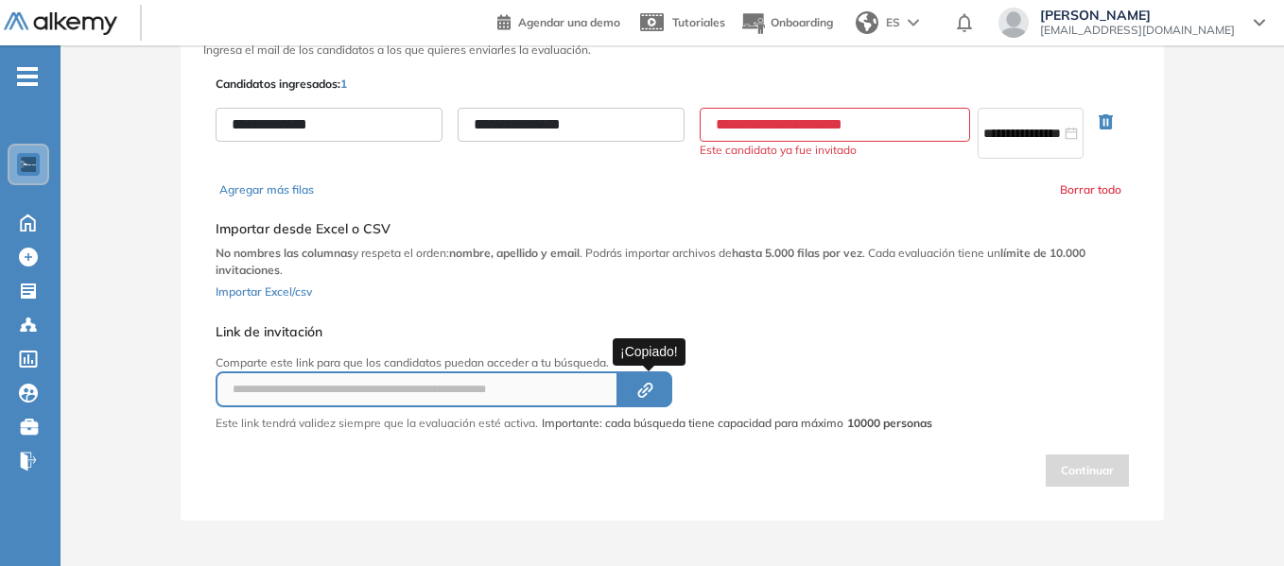
click at [656, 389] on icon "Created by potrace 1.16, written by Peter Selinger 2001-2019" at bounding box center [645, 390] width 22 height 15
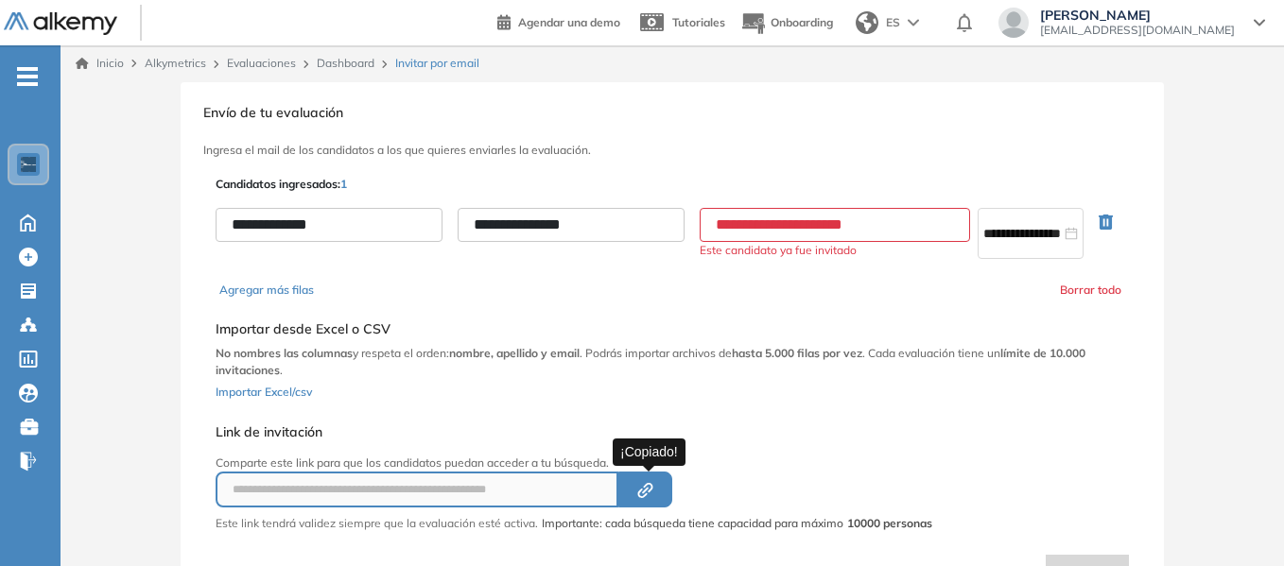
scroll to position [0, 0]
click at [443, 68] on span "Invitar por email" at bounding box center [437, 64] width 84 height 17
click at [337, 66] on link "Dashboard" at bounding box center [346, 64] width 58 height 14
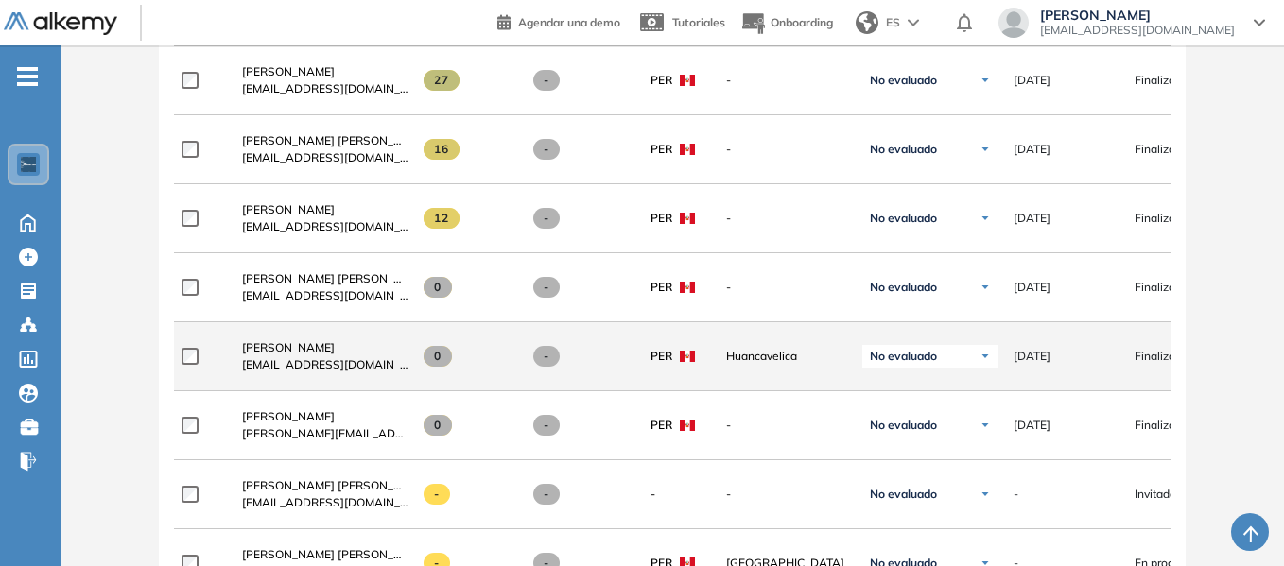
scroll to position [3111, 0]
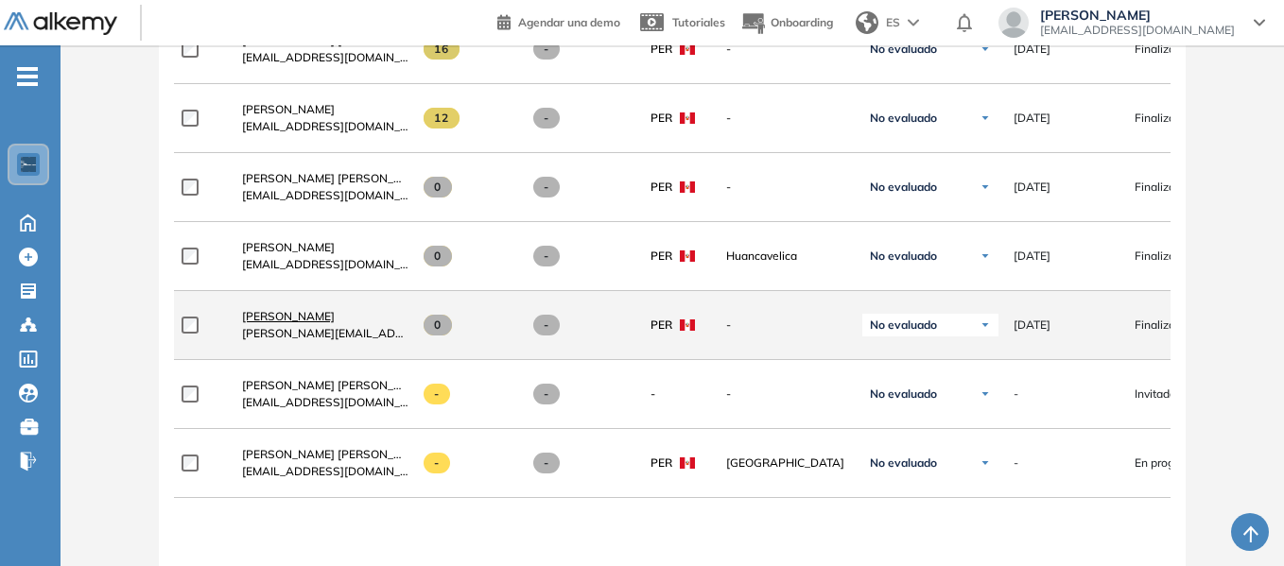
click at [297, 321] on span "[PERSON_NAME]" at bounding box center [288, 316] width 93 height 14
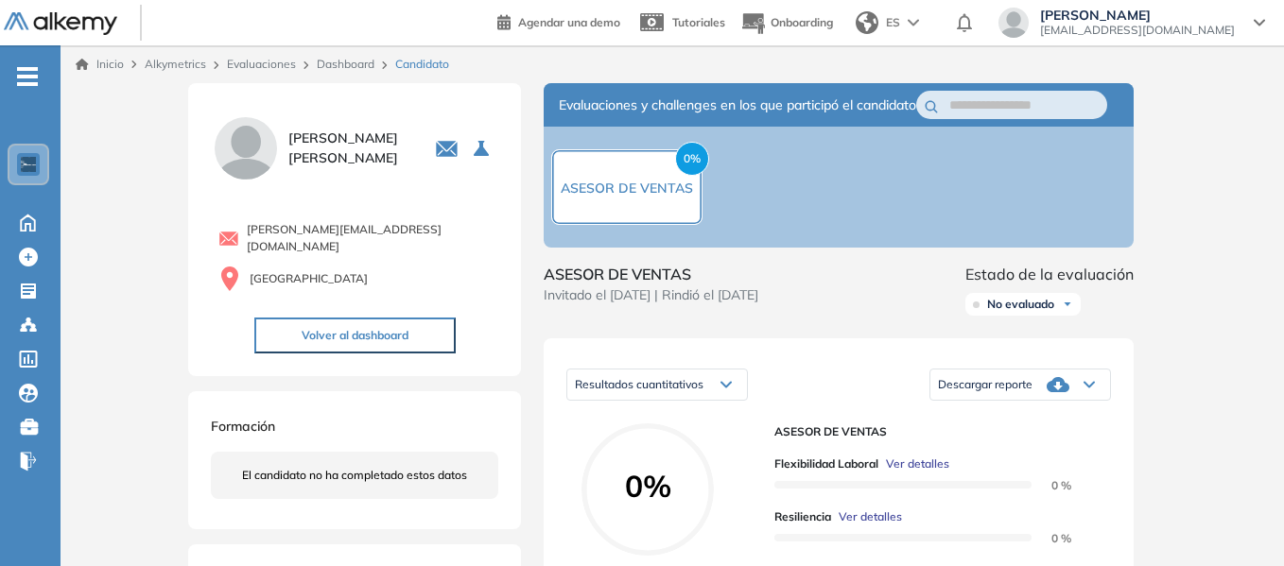
click at [367, 335] on button "Volver al dashboard" at bounding box center [354, 336] width 201 height 36
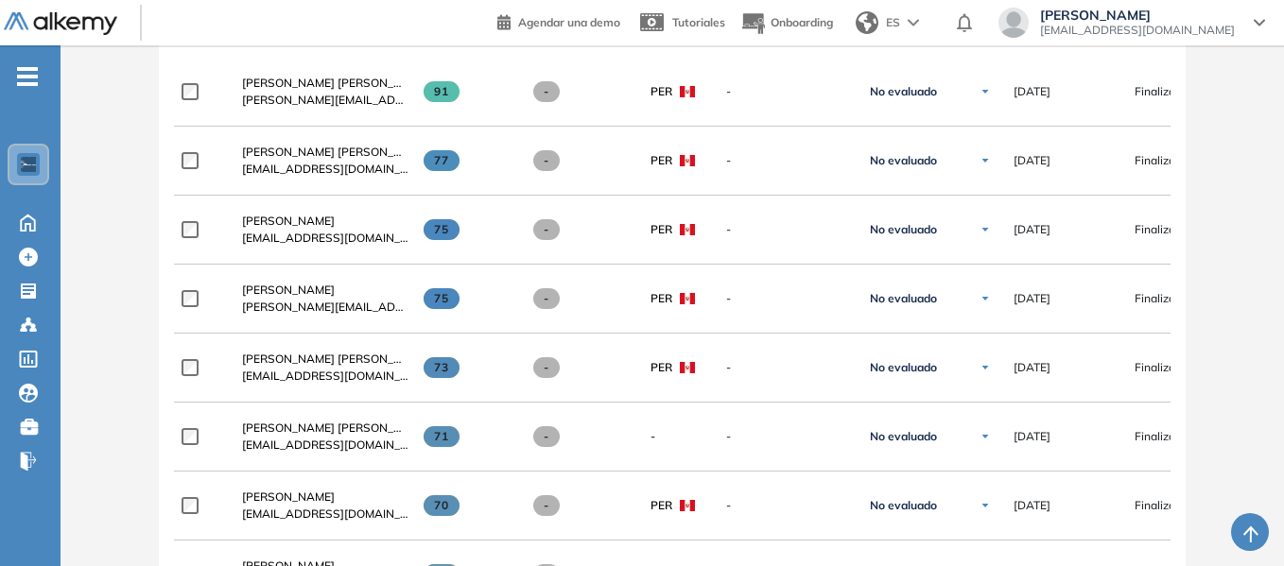
scroll to position [274, 0]
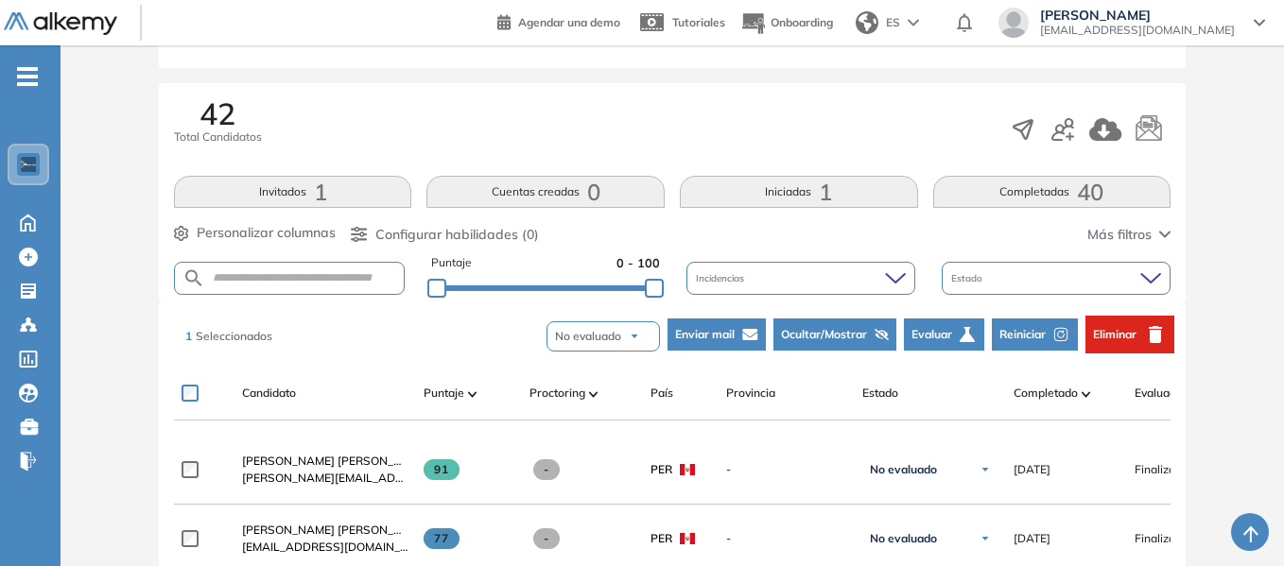
click at [639, 339] on button "No evaluado" at bounding box center [602, 336] width 113 height 30
click at [1038, 337] on span "Reiniciar" at bounding box center [1022, 334] width 46 height 17
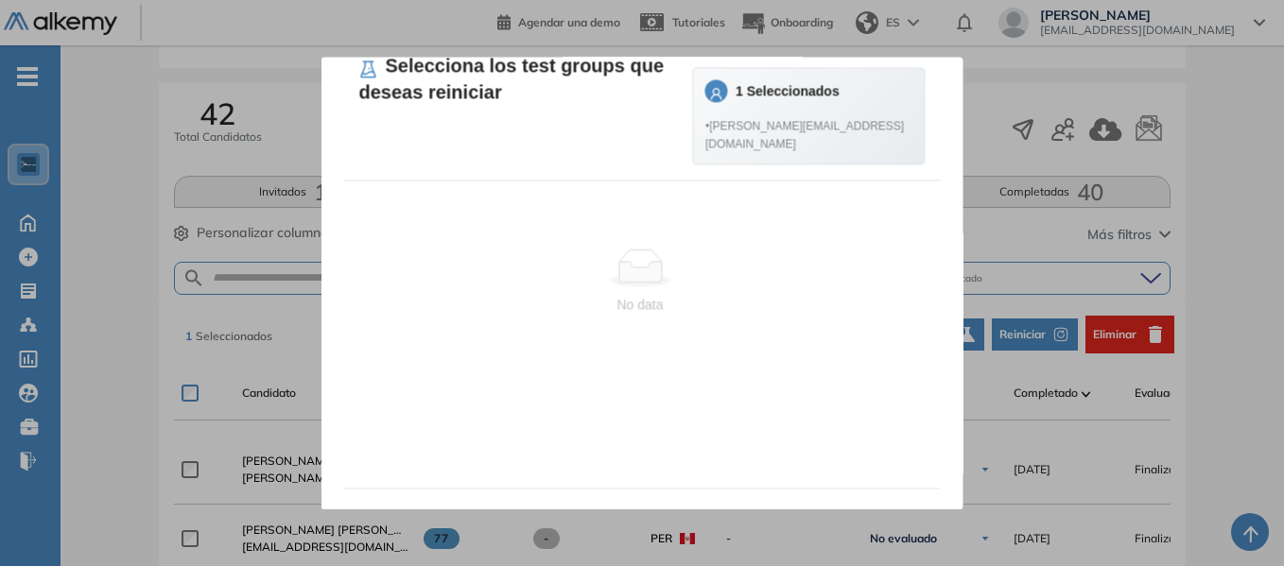
scroll to position [0, 0]
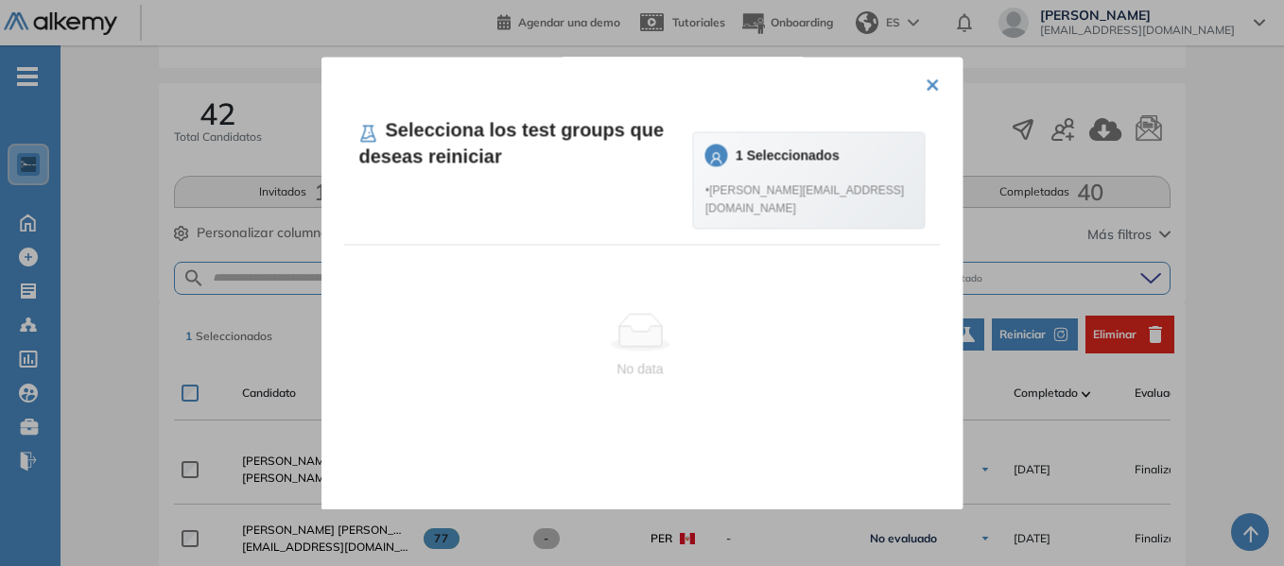
click at [856, 217] on span "• murillo.cc94@gmail.com" at bounding box center [809, 200] width 208 height 36
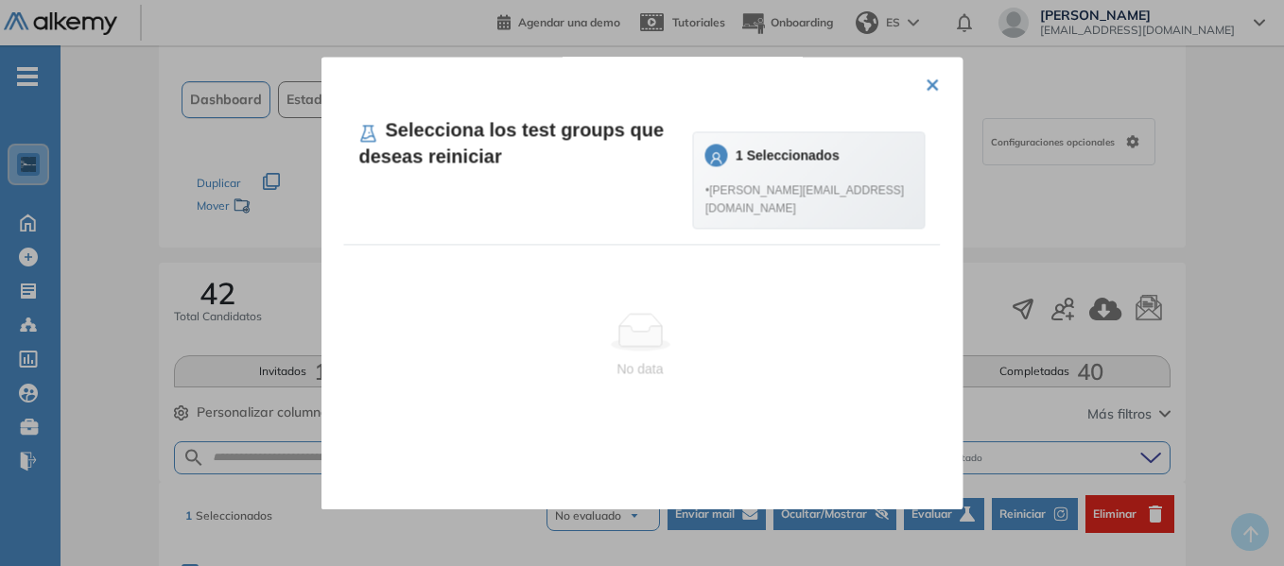
scroll to position [127, 0]
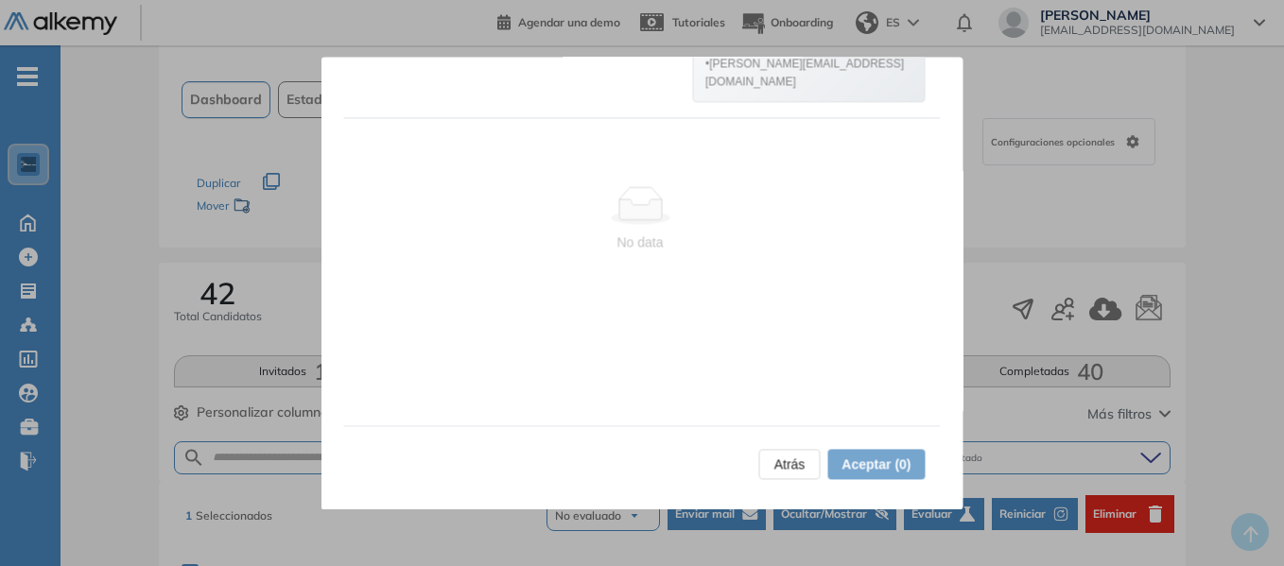
click at [793, 461] on span "Atrás" at bounding box center [789, 464] width 31 height 21
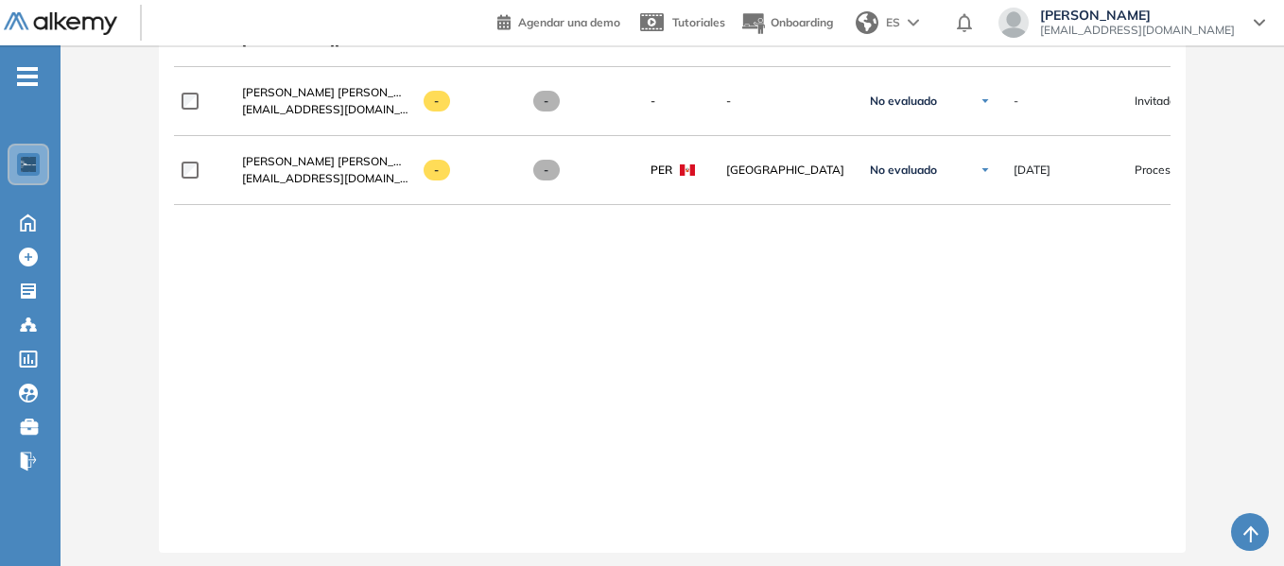
scroll to position [3215, 0]
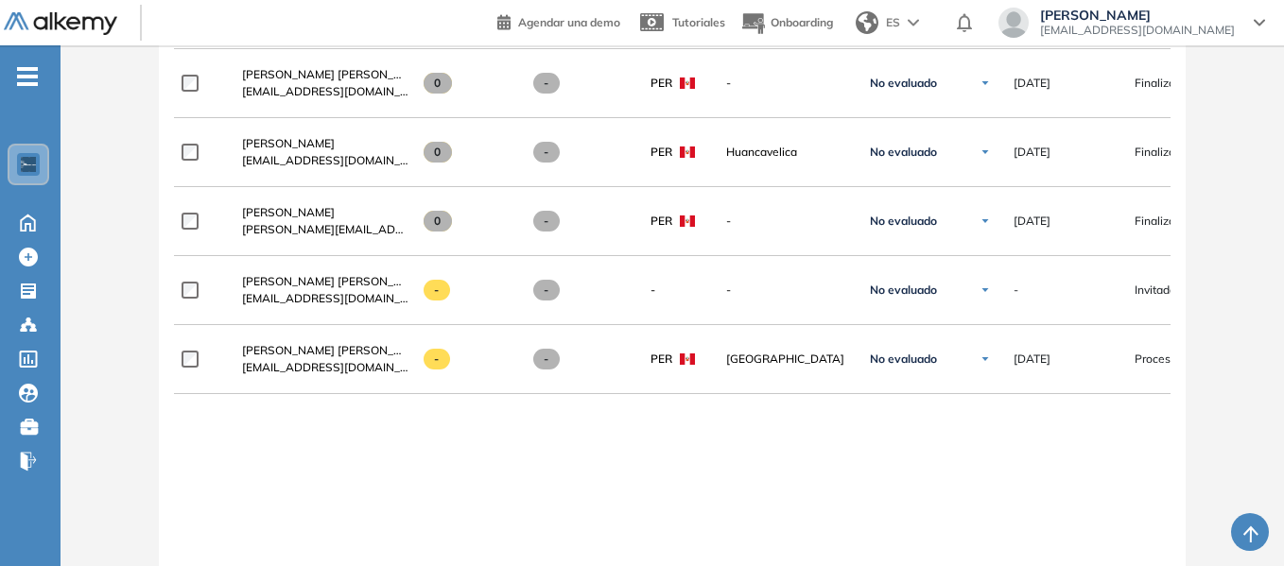
drag, startPoint x: 752, startPoint y: 451, endPoint x: 744, endPoint y: 459, distance: 10.7
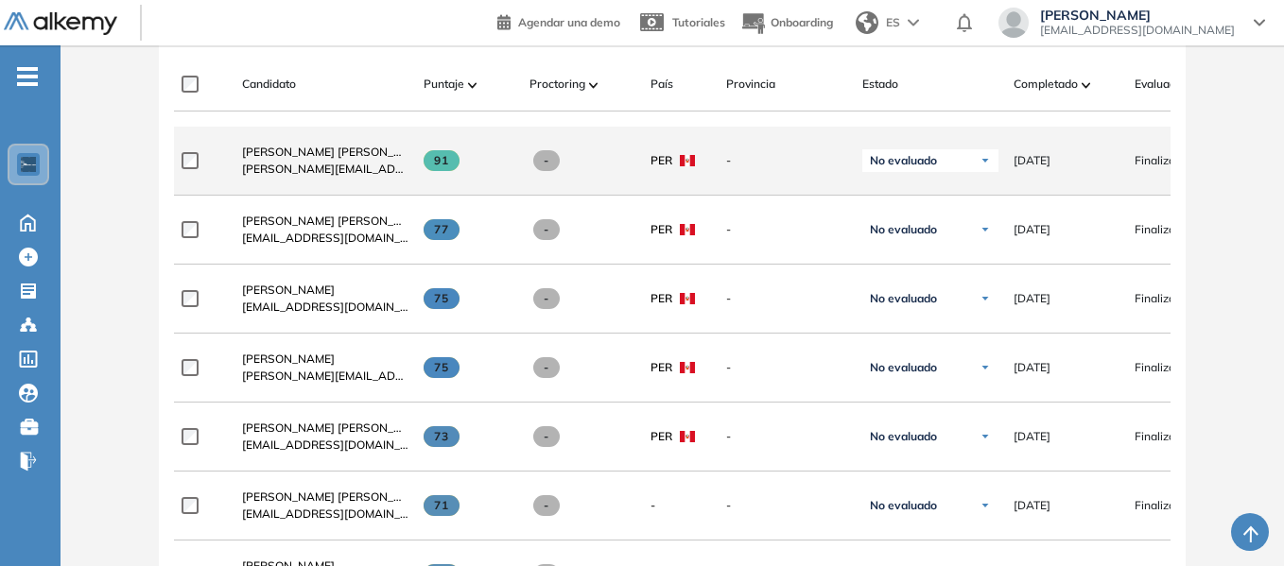
scroll to position [615, 0]
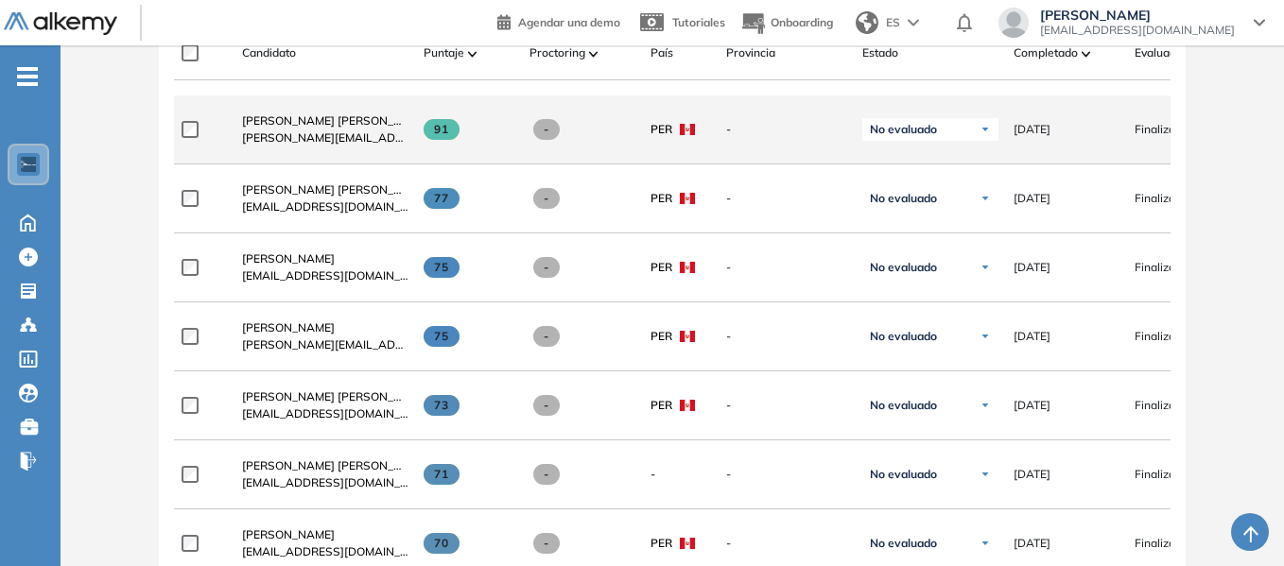
click at [990, 135] on img at bounding box center [985, 129] width 11 height 11
click at [929, 314] on li "Contratado" at bounding box center [912, 304] width 54 height 19
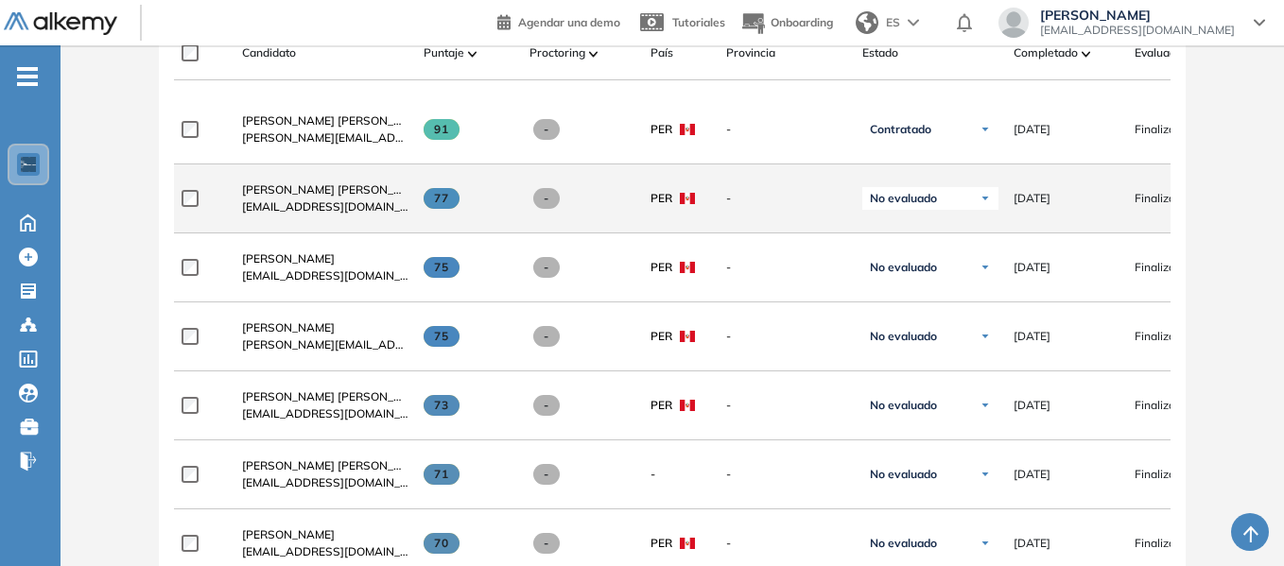
click at [985, 204] on img at bounding box center [985, 198] width 11 height 11
click at [941, 378] on div "Contratado" at bounding box center [930, 373] width 134 height 34
click at [928, 381] on li "Contratado" at bounding box center [912, 373] width 54 height 19
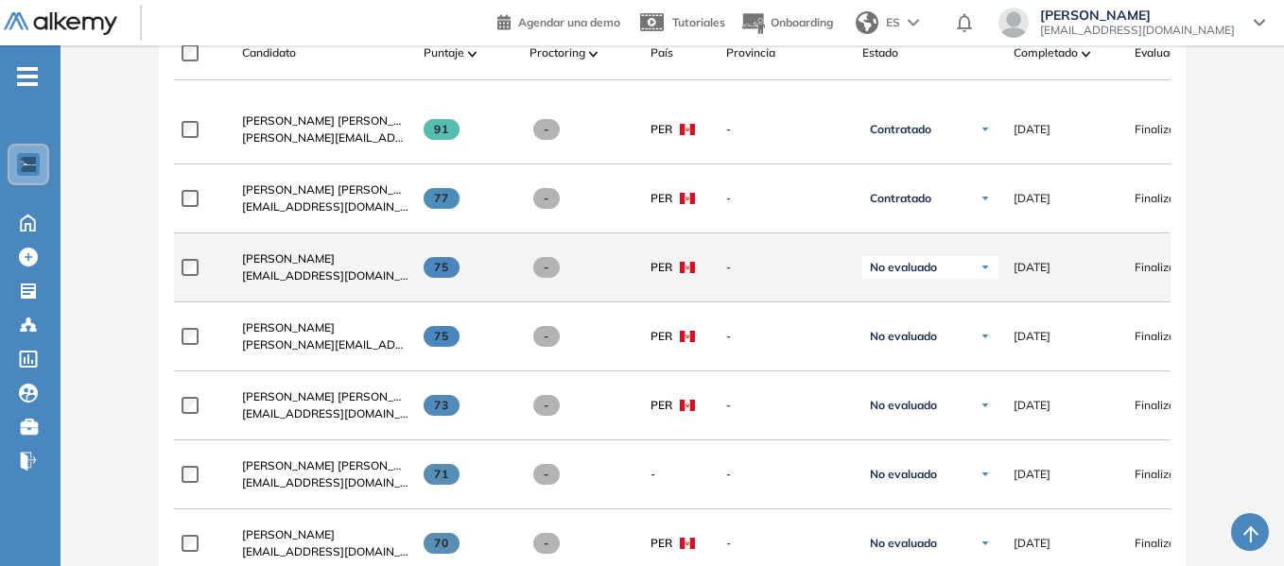
click at [986, 273] on img at bounding box center [985, 267] width 11 height 11
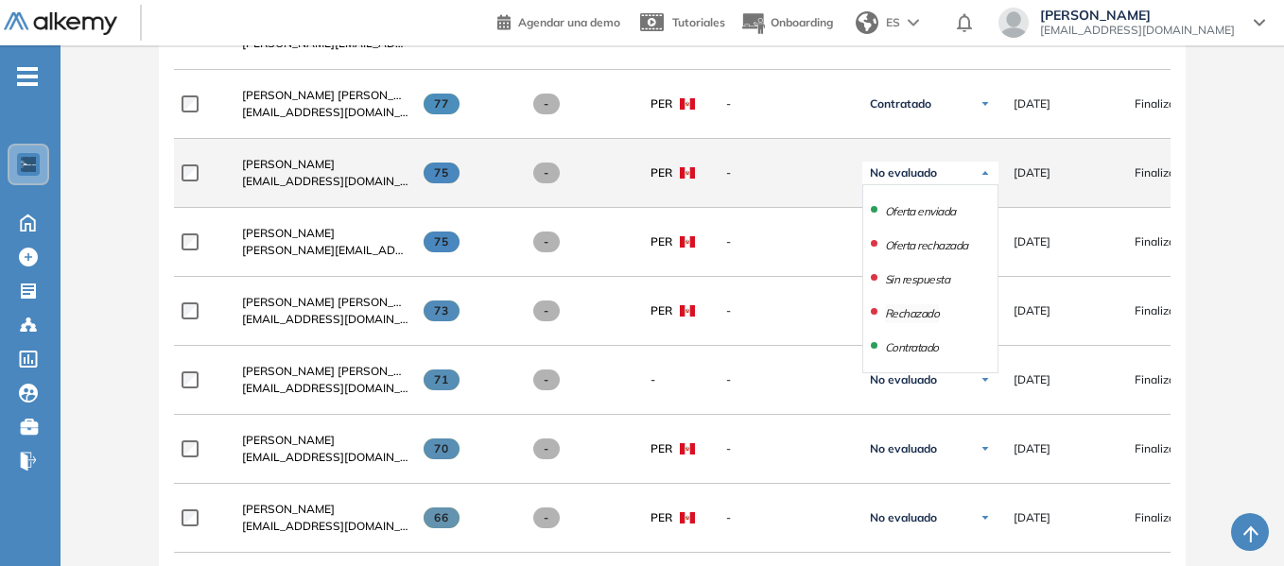
scroll to position [804, 0]
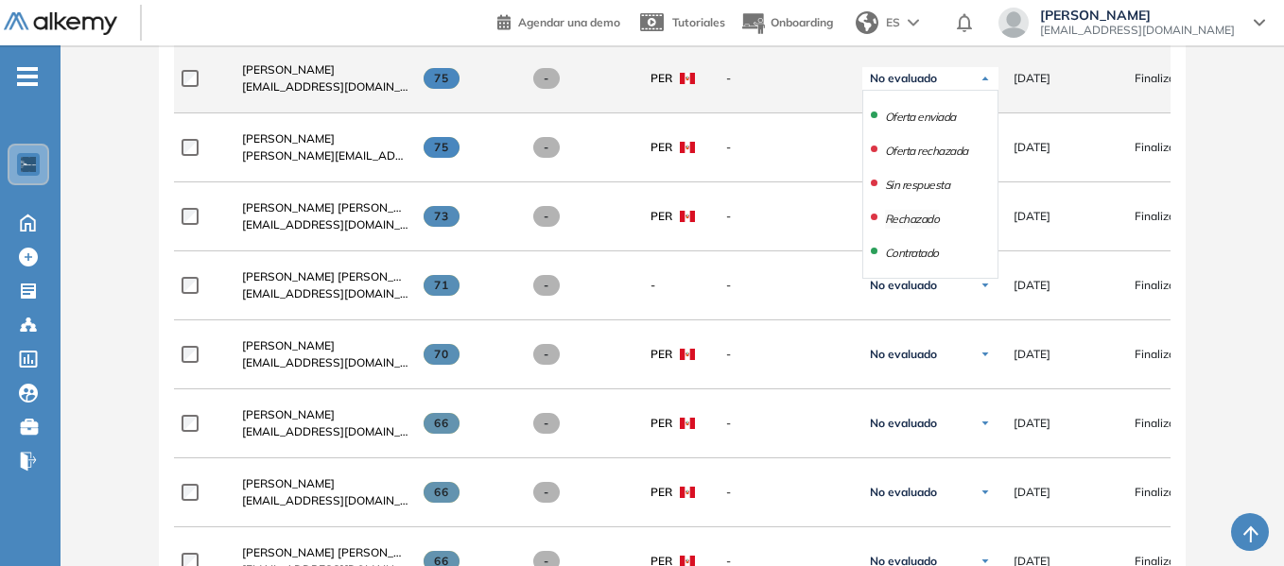
click at [921, 224] on li "Rechazado" at bounding box center [912, 219] width 55 height 19
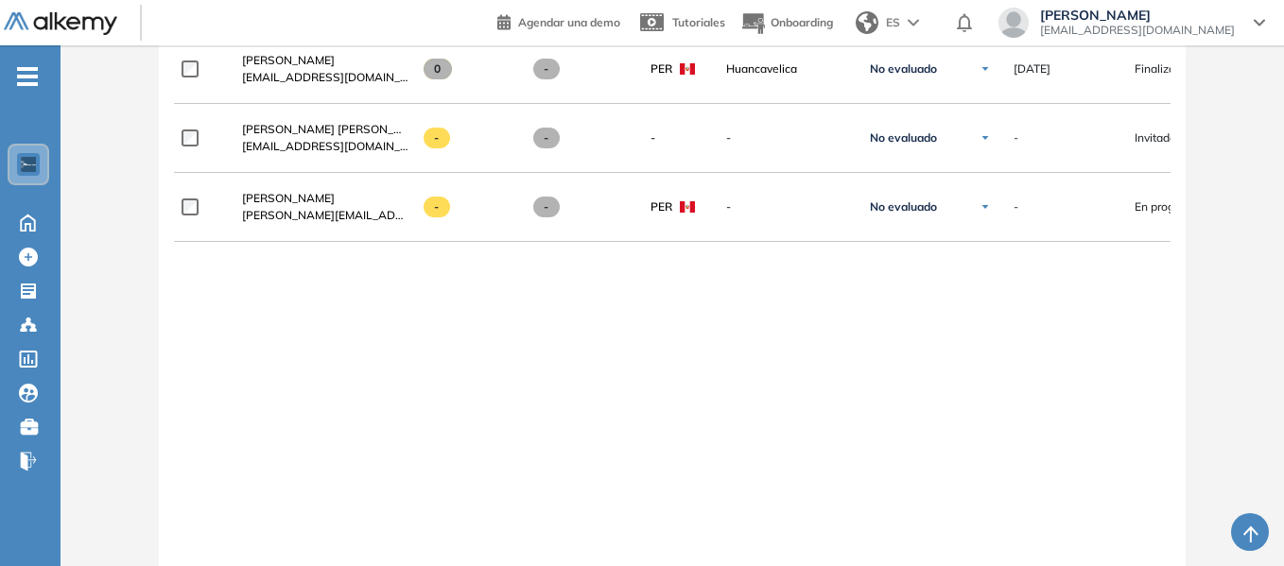
scroll to position [3334, 0]
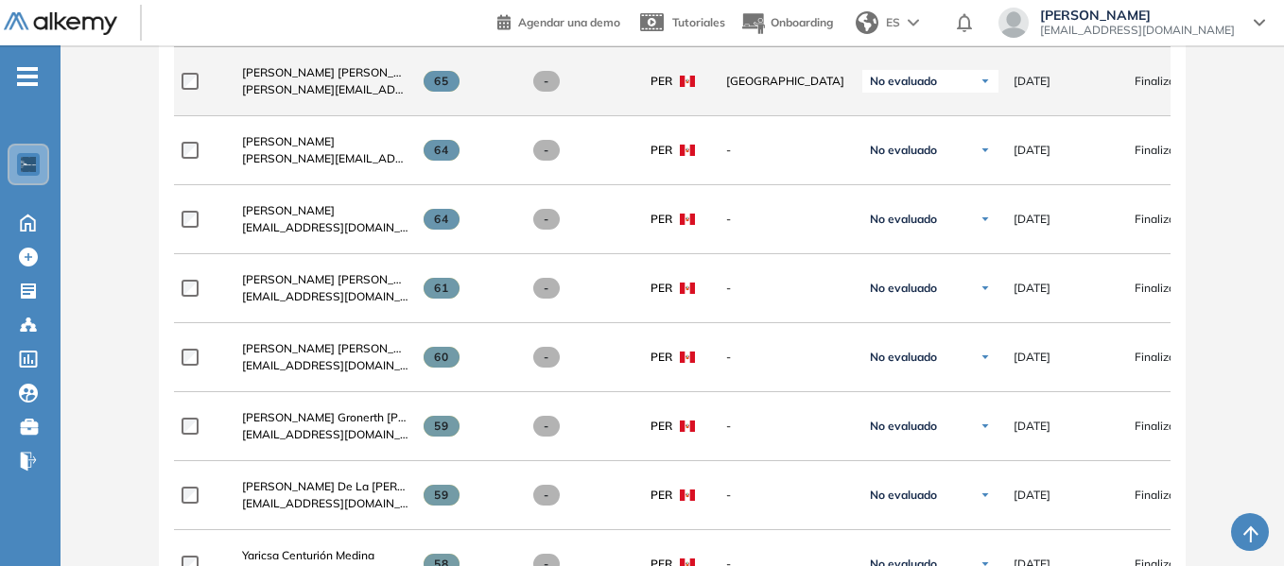
scroll to position [1443, 0]
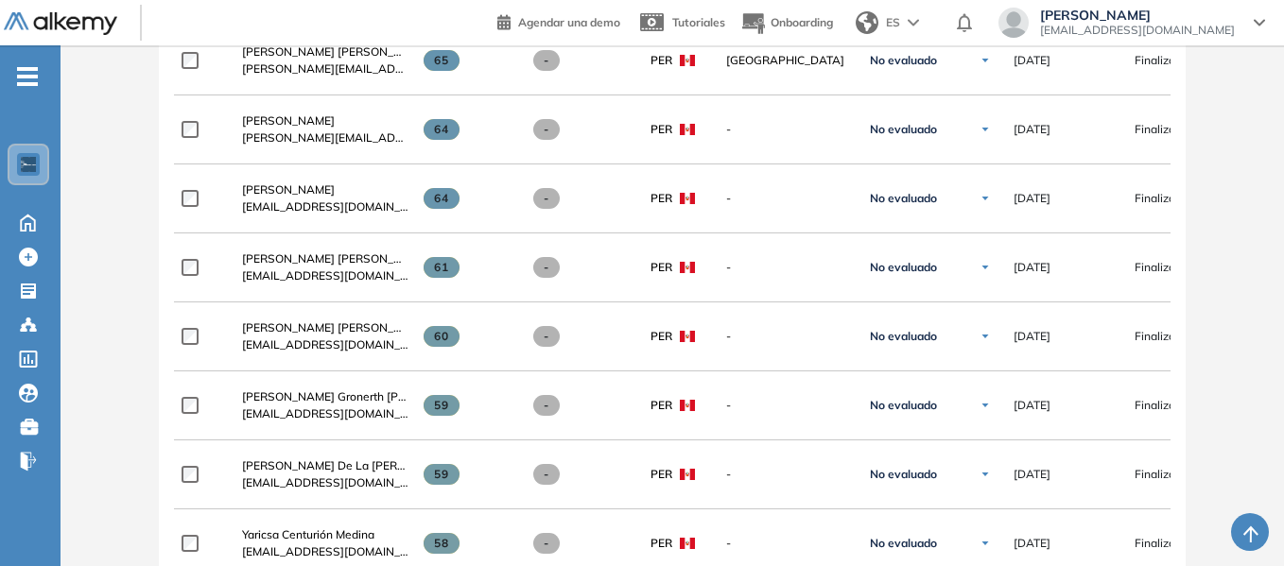
drag, startPoint x: 1233, startPoint y: 344, endPoint x: 1221, endPoint y: 348, distance: 12.9
